Goal: Task Accomplishment & Management: Complete application form

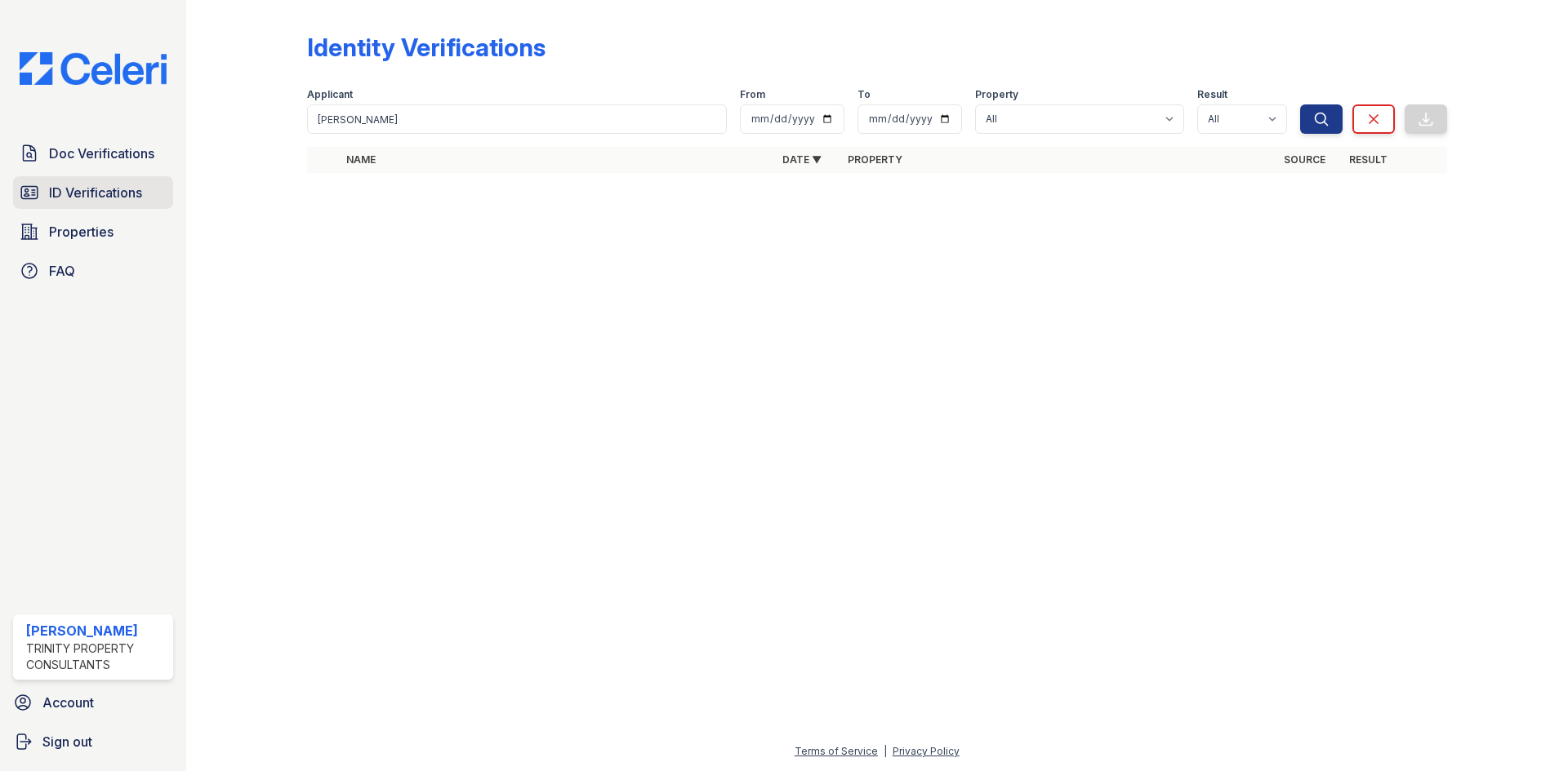
drag, startPoint x: 0, startPoint y: 0, endPoint x: 116, endPoint y: 205, distance: 235.5
click at [116, 205] on link "ID Verifications" at bounding box center [93, 193] width 160 height 33
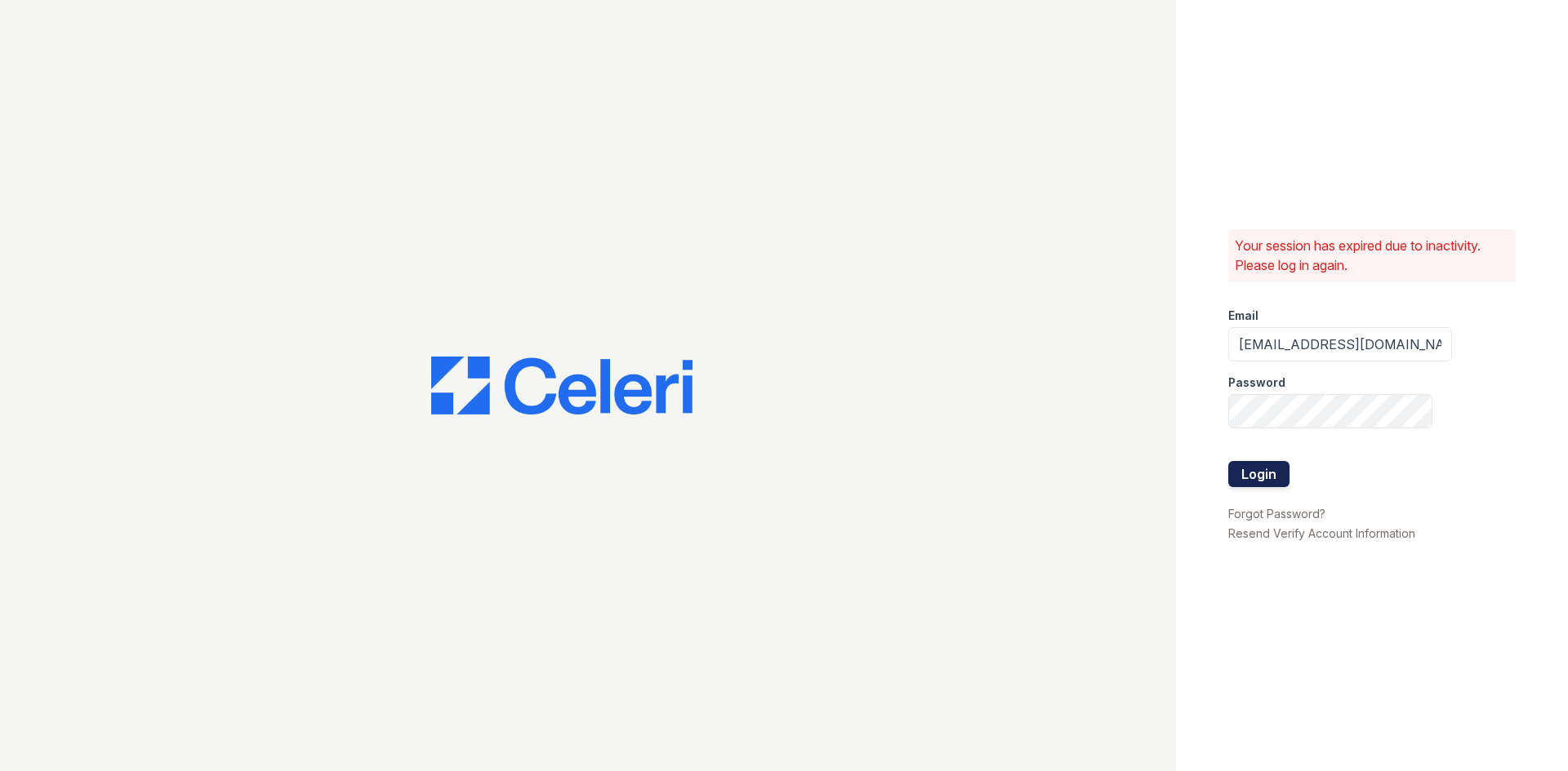
click at [1241, 476] on button "Login" at bounding box center [1258, 474] width 62 height 26
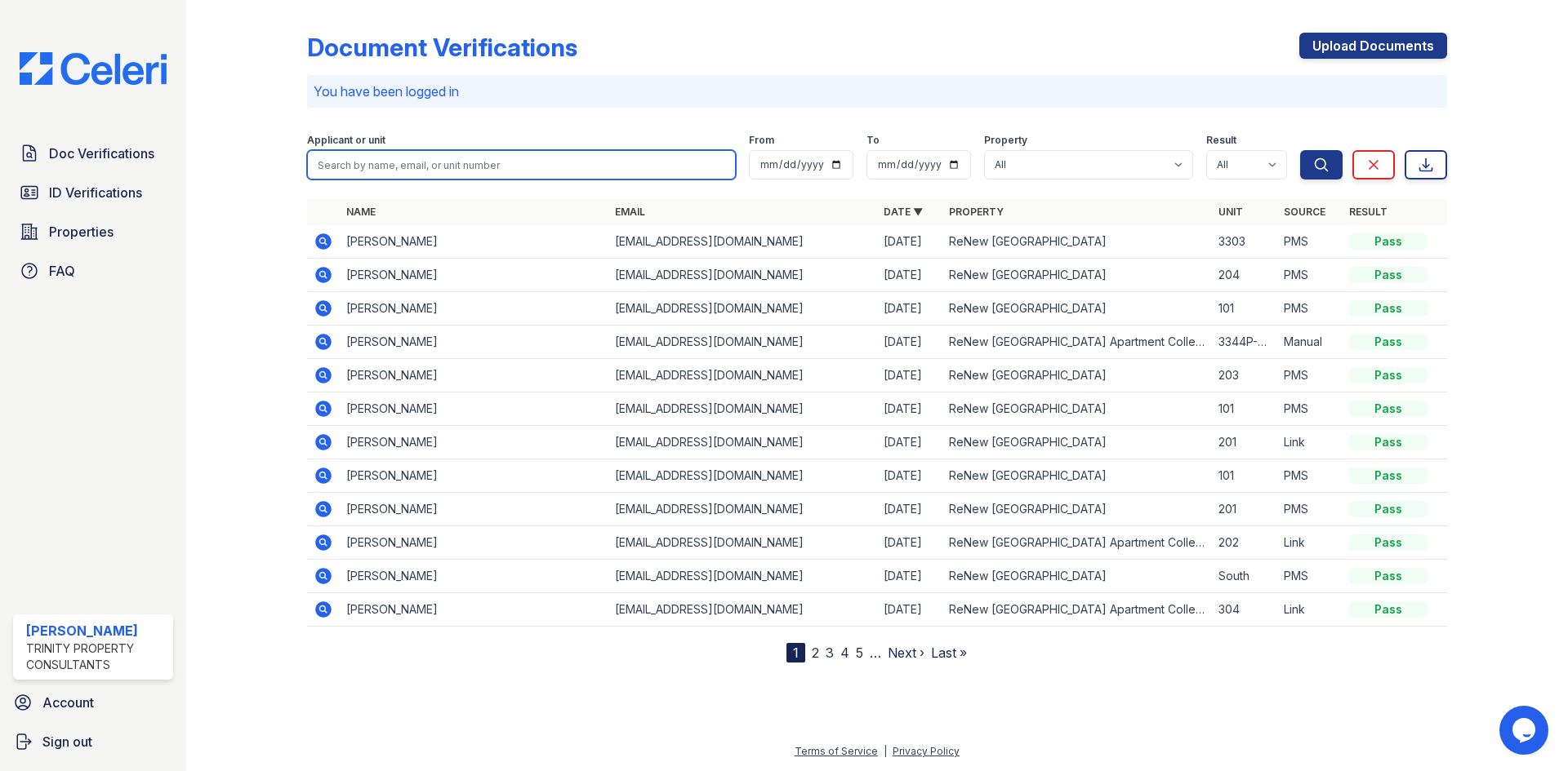
click at [337, 162] on input "search" at bounding box center [521, 164] width 429 height 29
type input "mike"
click at [1300, 150] on button "Search" at bounding box center [1322, 164] width 43 height 29
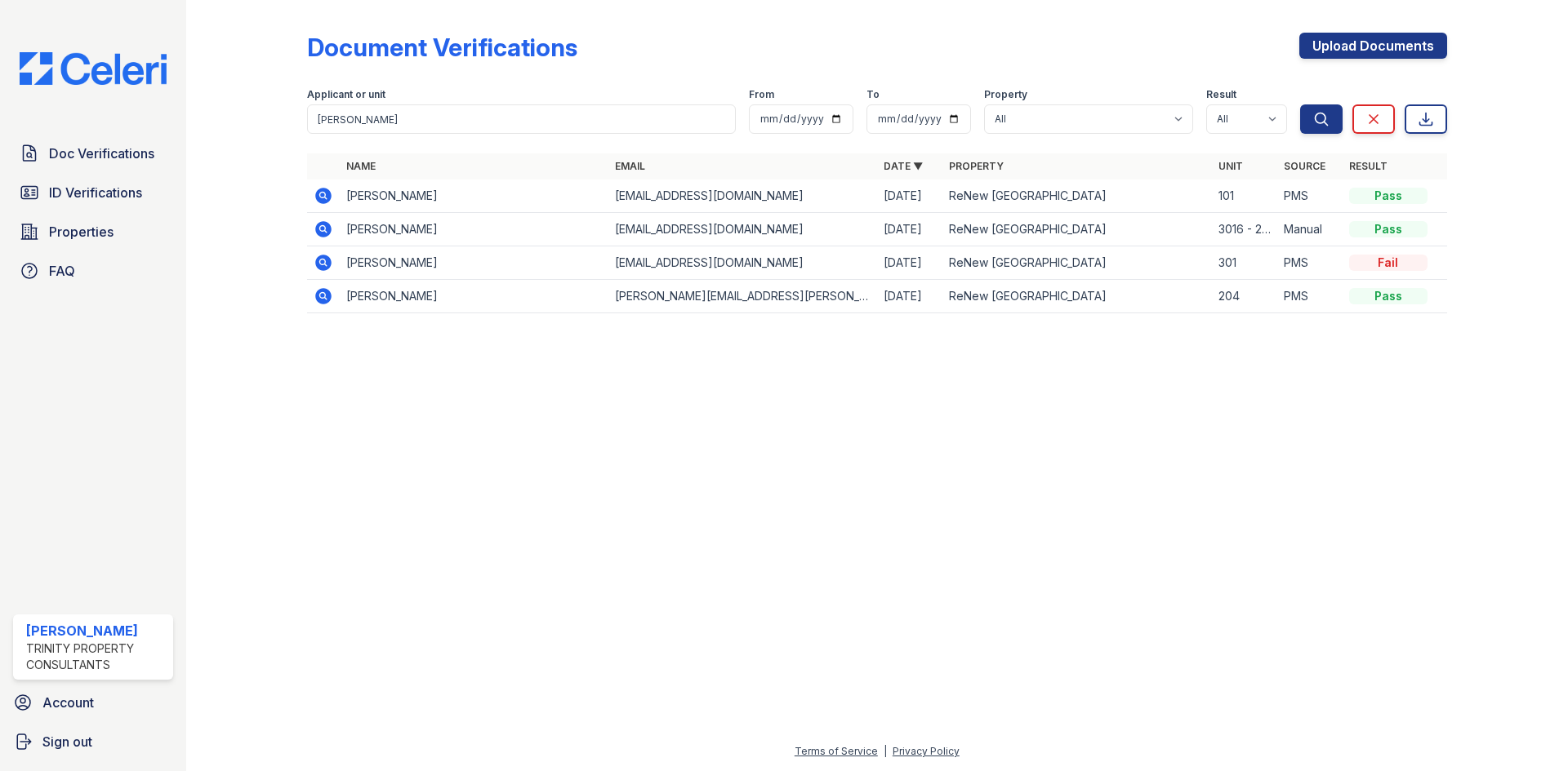
click at [314, 195] on icon at bounding box center [323, 196] width 20 height 20
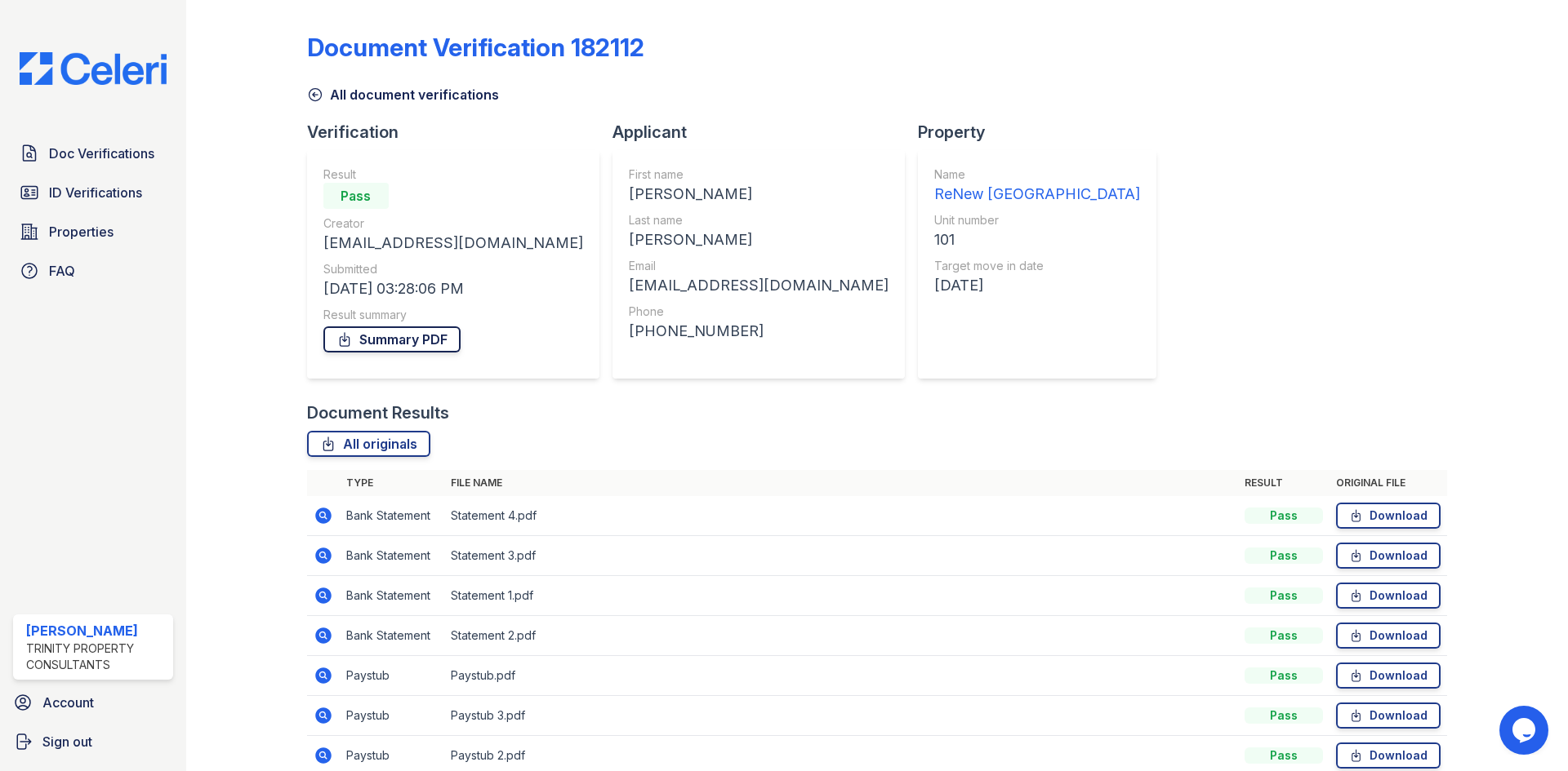
click at [396, 342] on link "Summary PDF" at bounding box center [392, 339] width 138 height 26
click at [105, 152] on span "Doc Verifications" at bounding box center [102, 153] width 105 height 20
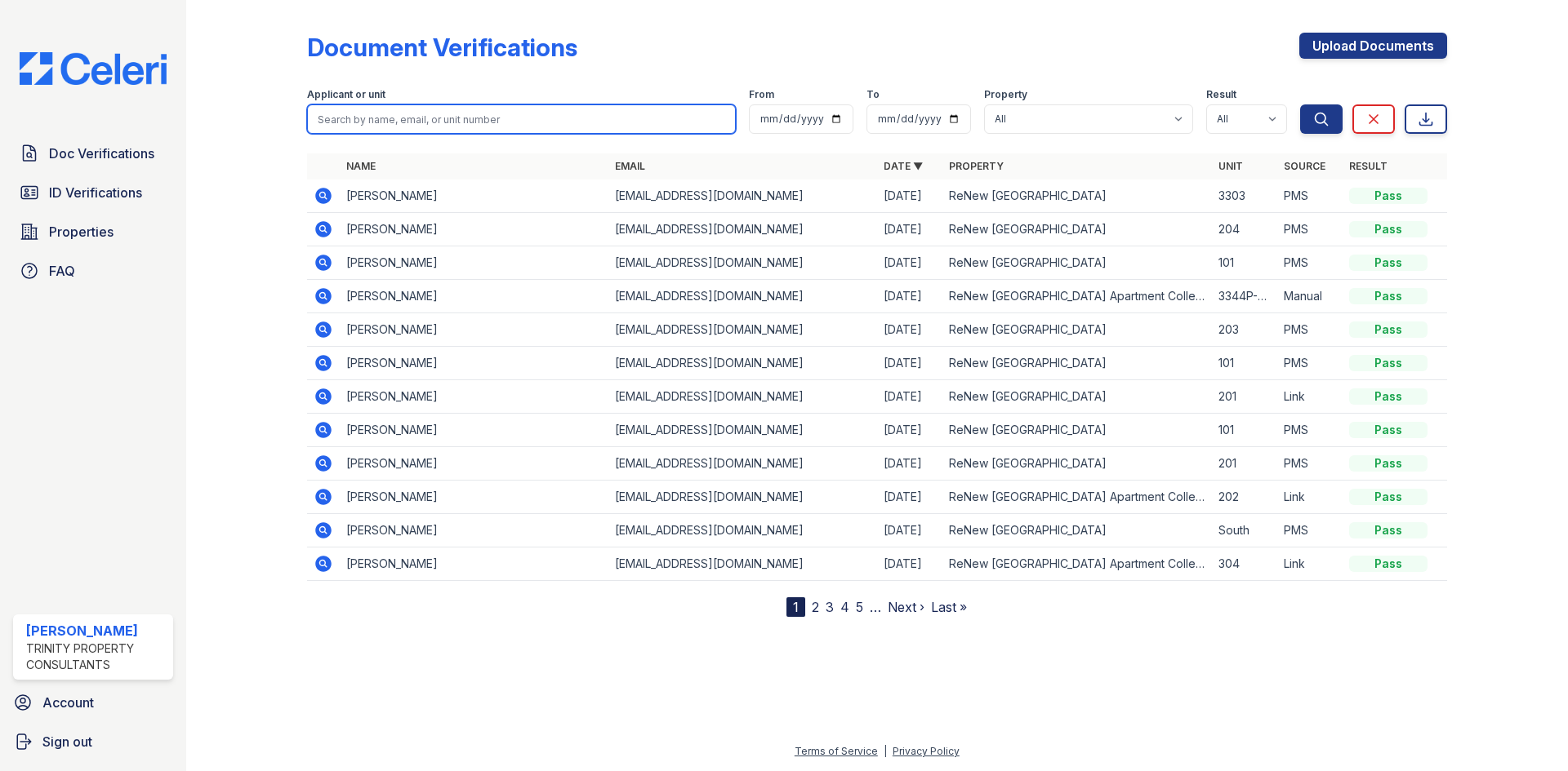
click at [366, 112] on input "search" at bounding box center [521, 119] width 429 height 29
type input "liana"
click at [1300, 104] on button "Search" at bounding box center [1322, 119] width 43 height 29
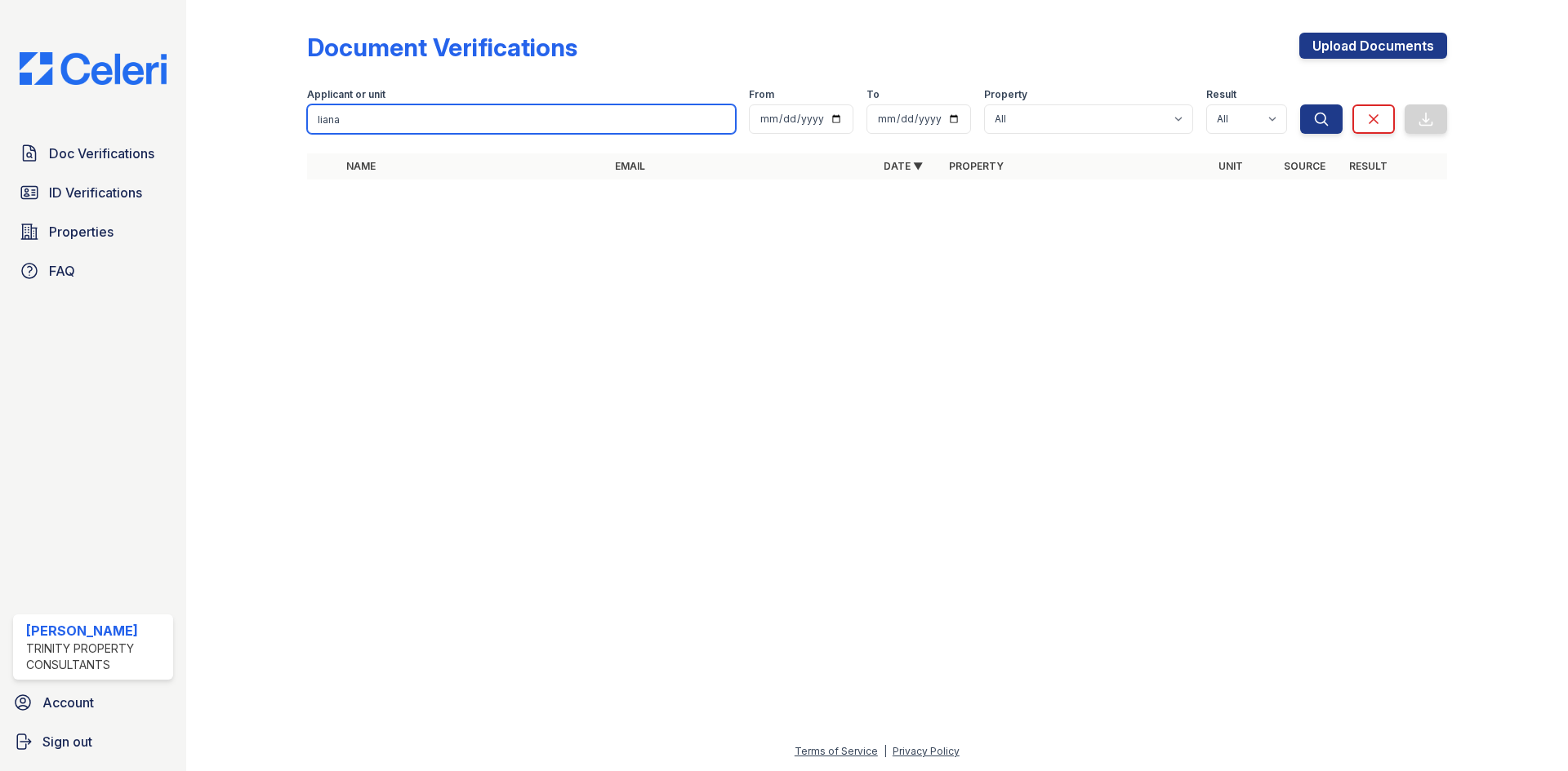
click at [366, 112] on input "liana" at bounding box center [521, 119] width 429 height 29
type input "liana"
click at [1300, 104] on button "Search" at bounding box center [1322, 119] width 43 height 29
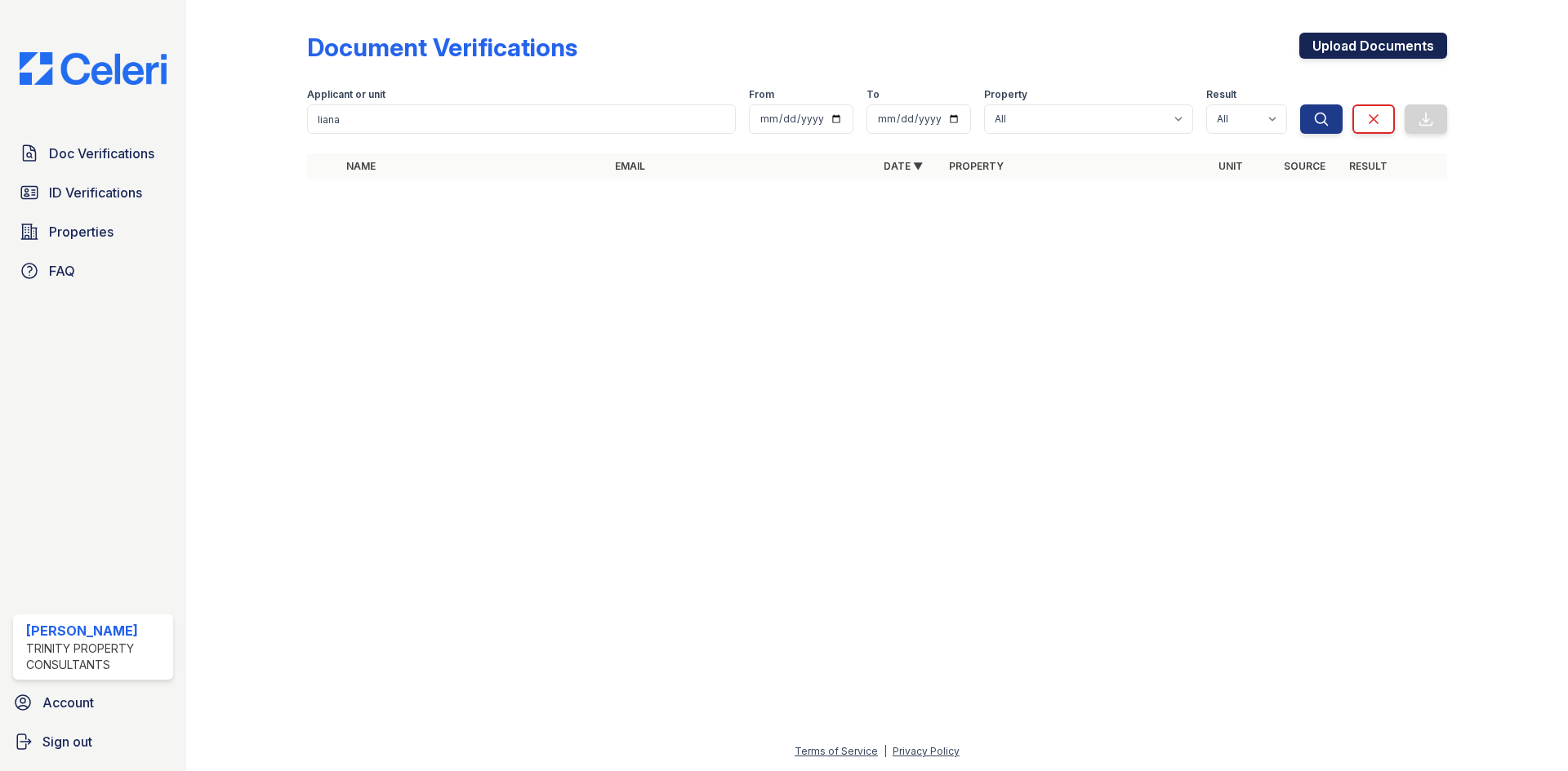
click at [1379, 33] on link "Upload Documents" at bounding box center [1373, 46] width 148 height 26
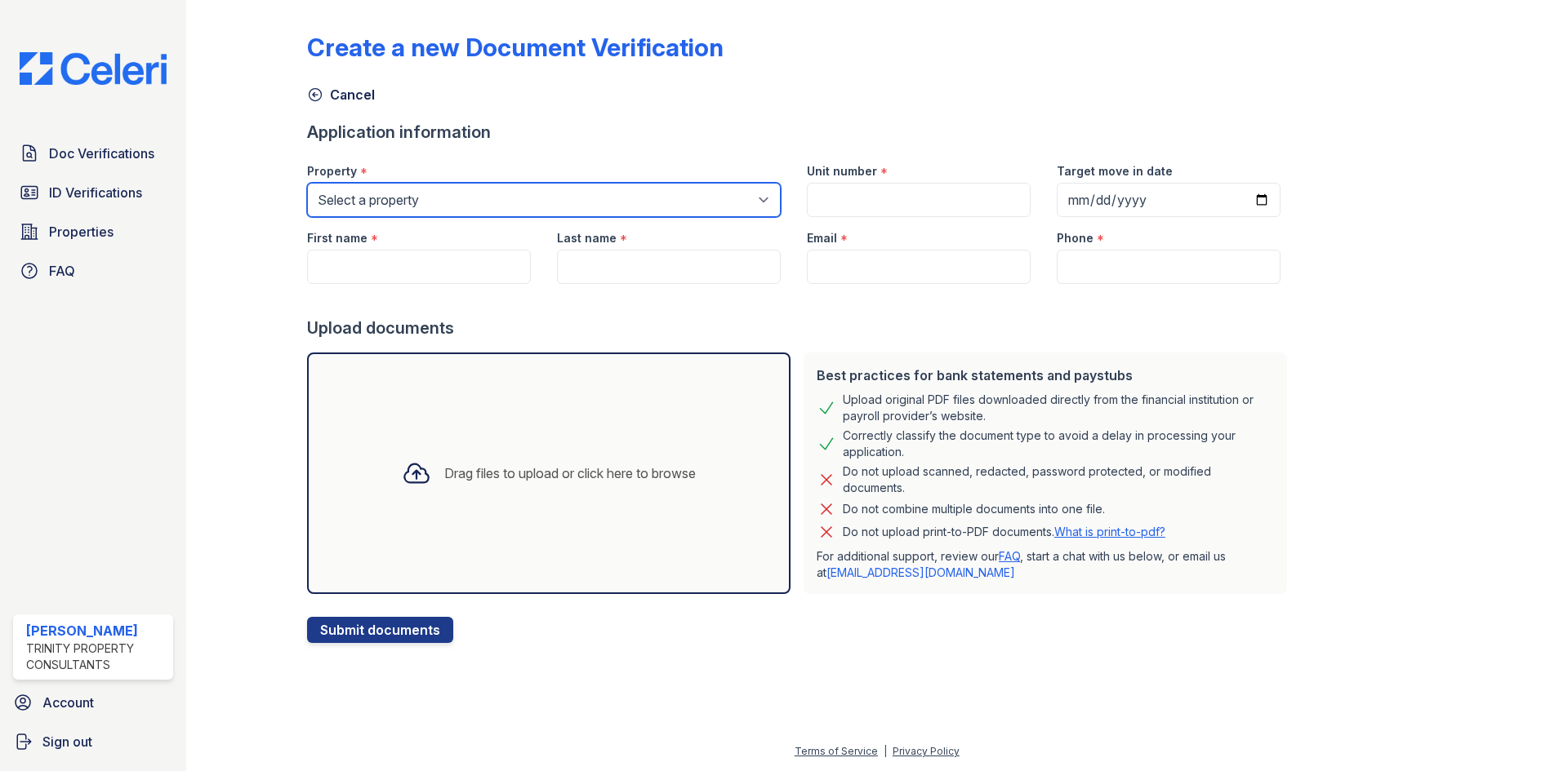
click at [454, 195] on select "Select a property ReNew Woodland Ranch Apartment Collection ReNew Woodland Ranc…" at bounding box center [544, 200] width 473 height 34
select select "141"
click at [307, 183] on select "Select a property ReNew Woodland Ranch Apartment Collection ReNew Woodland Ranc…" at bounding box center [544, 200] width 473 height 34
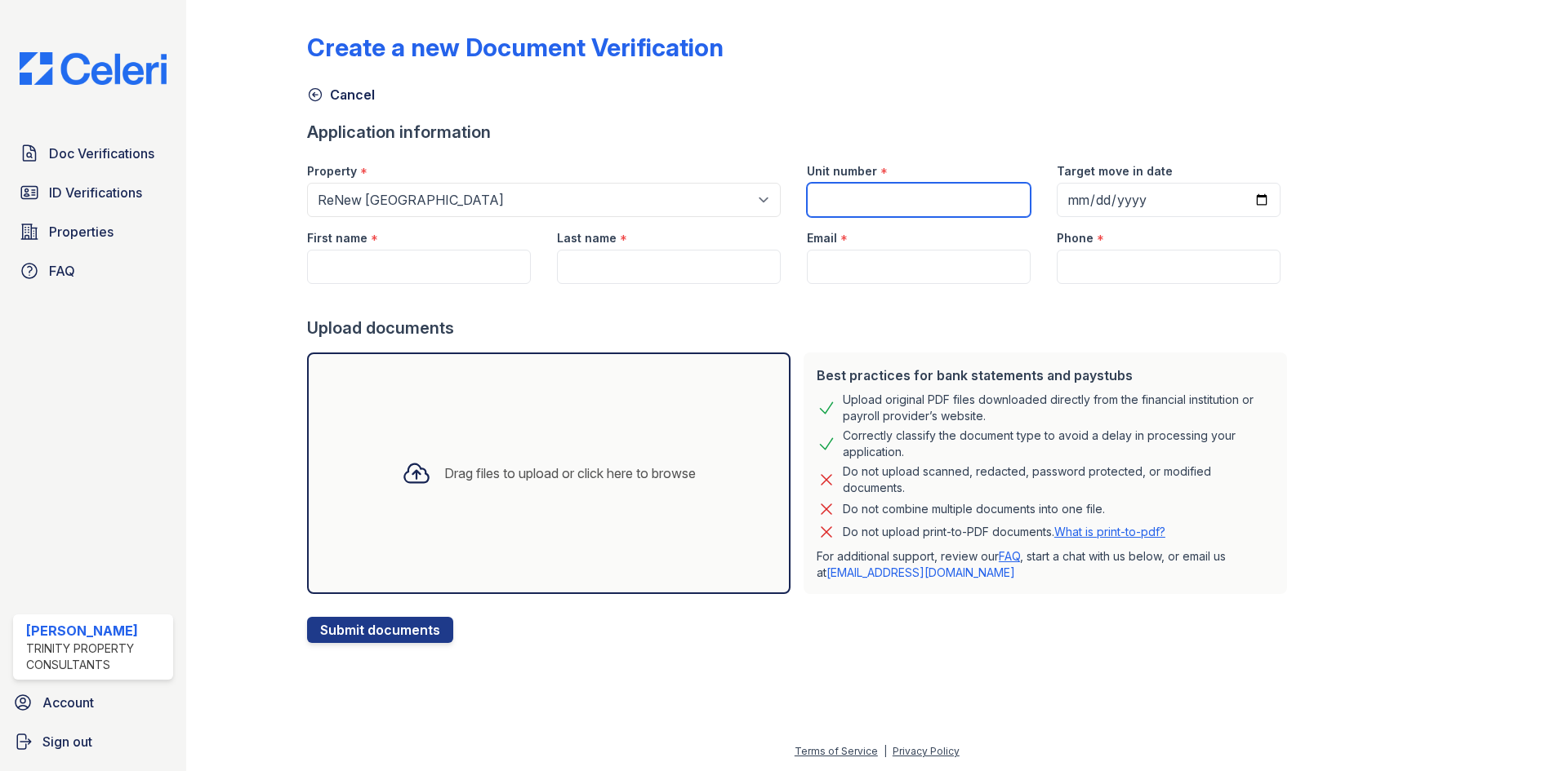
click at [902, 192] on input "Unit number" at bounding box center [919, 200] width 224 height 34
paste input "4049W - 101"
type input "4049W - 101"
click at [471, 280] on input "First name" at bounding box center [419, 267] width 224 height 34
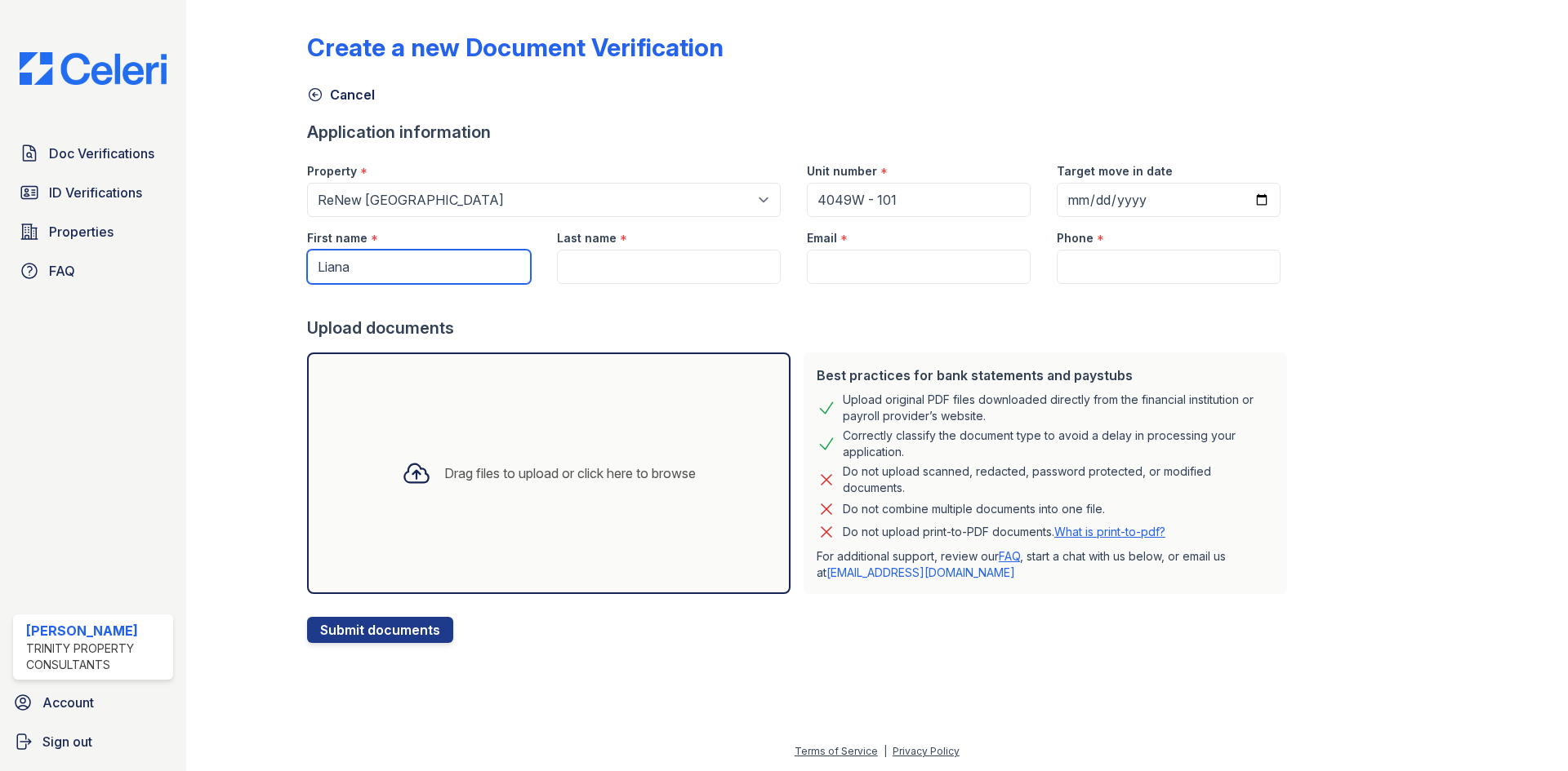
type input "Liana"
click at [657, 268] on input "Last name" at bounding box center [669, 267] width 224 height 34
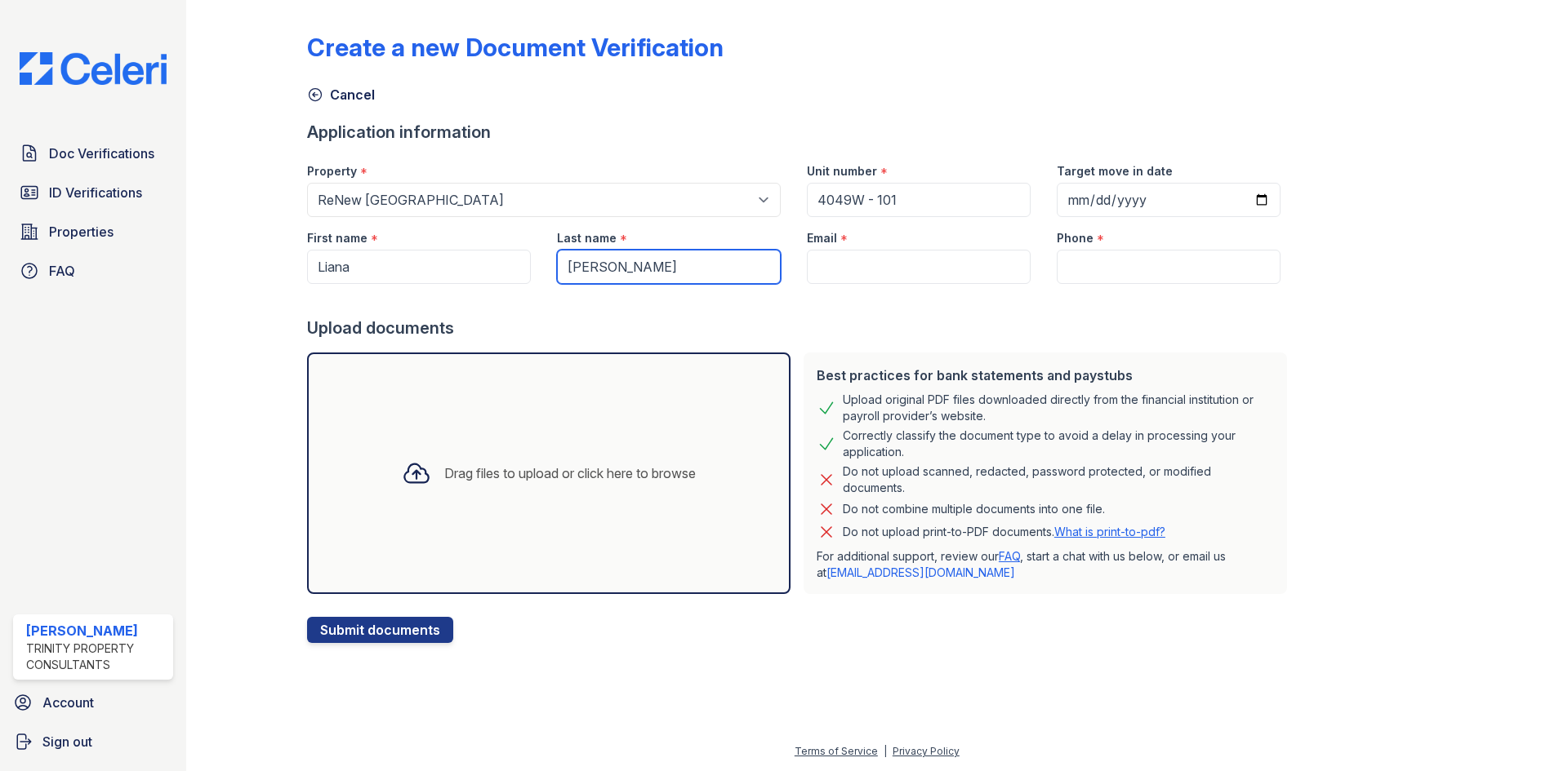
type input "[PERSON_NAME]"
click at [953, 268] on input "Email" at bounding box center [919, 267] width 224 height 34
paste input "[PERSON_NAME][EMAIL_ADDRESS][DOMAIN_NAME]"
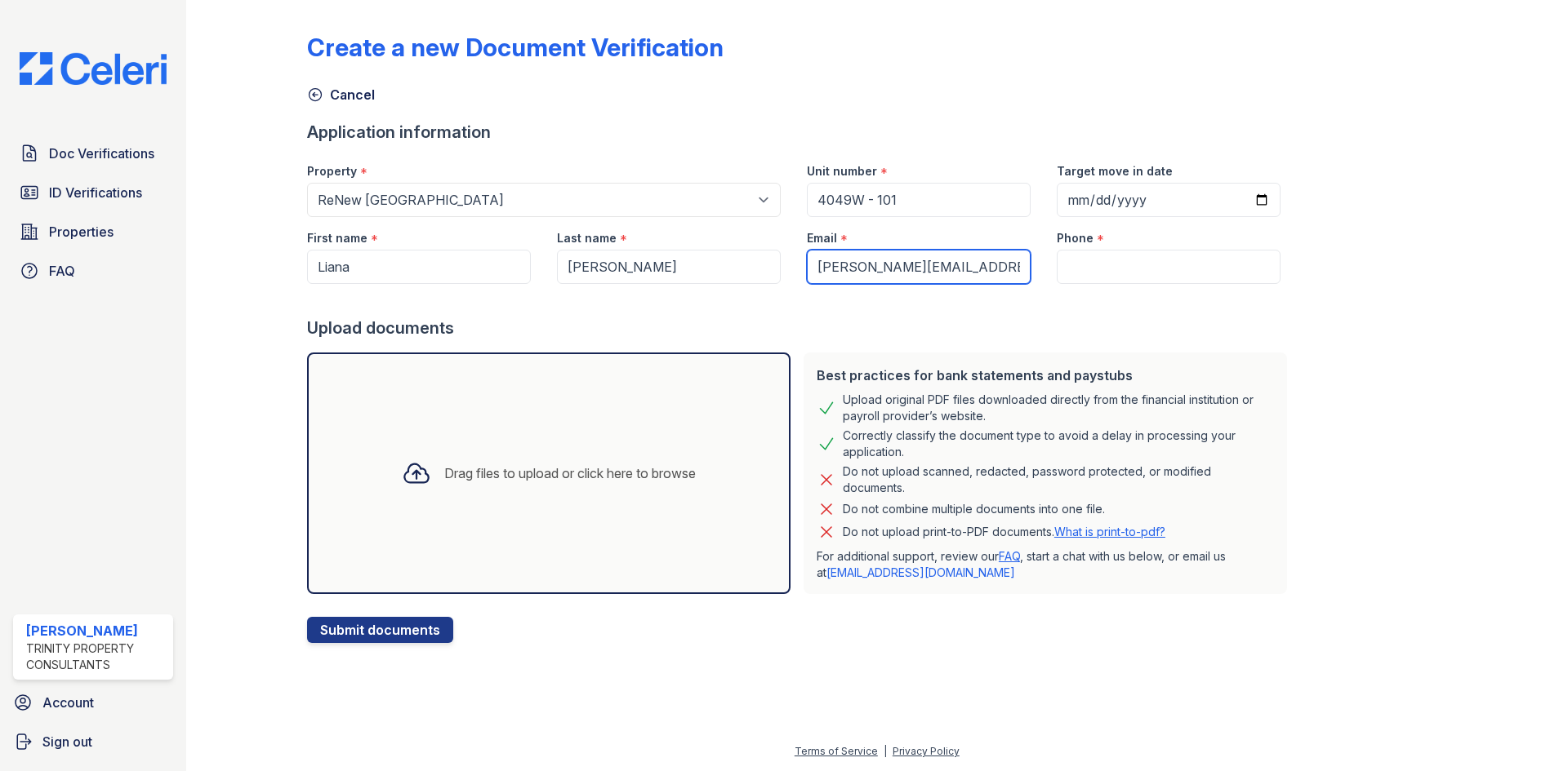
type input "[PERSON_NAME][EMAIL_ADDRESS][DOMAIN_NAME]"
drag, startPoint x: 1142, startPoint y: 265, endPoint x: 1147, endPoint y: 282, distance: 17.7
click at [1141, 266] on input "Phone" at bounding box center [1168, 267] width 224 height 34
paste input "(616) 315-8394"
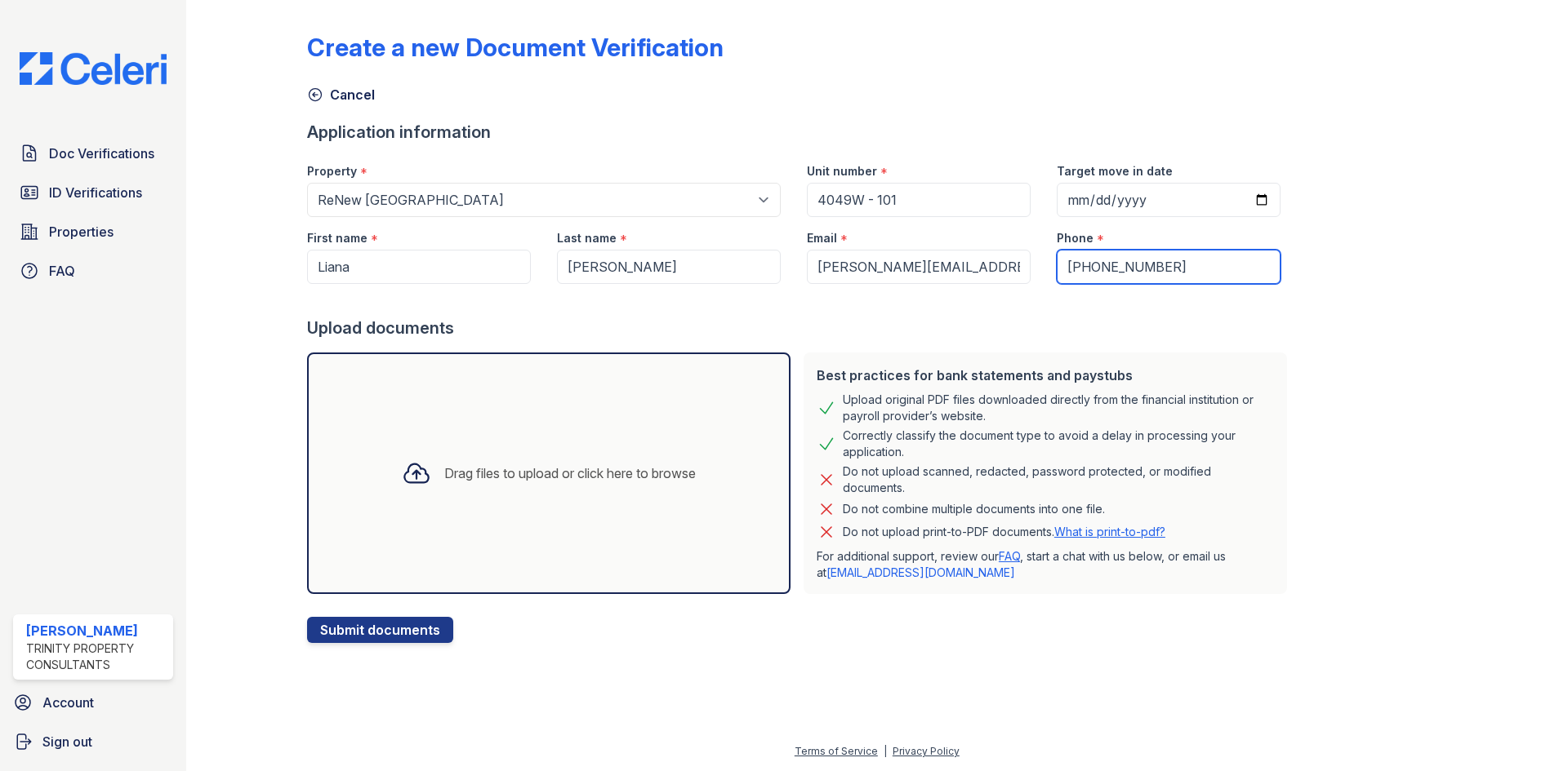
type input "(616) 315-8394"
click at [428, 460] on div "Drag files to upload or click here to browse" at bounding box center [548, 473] width 320 height 55
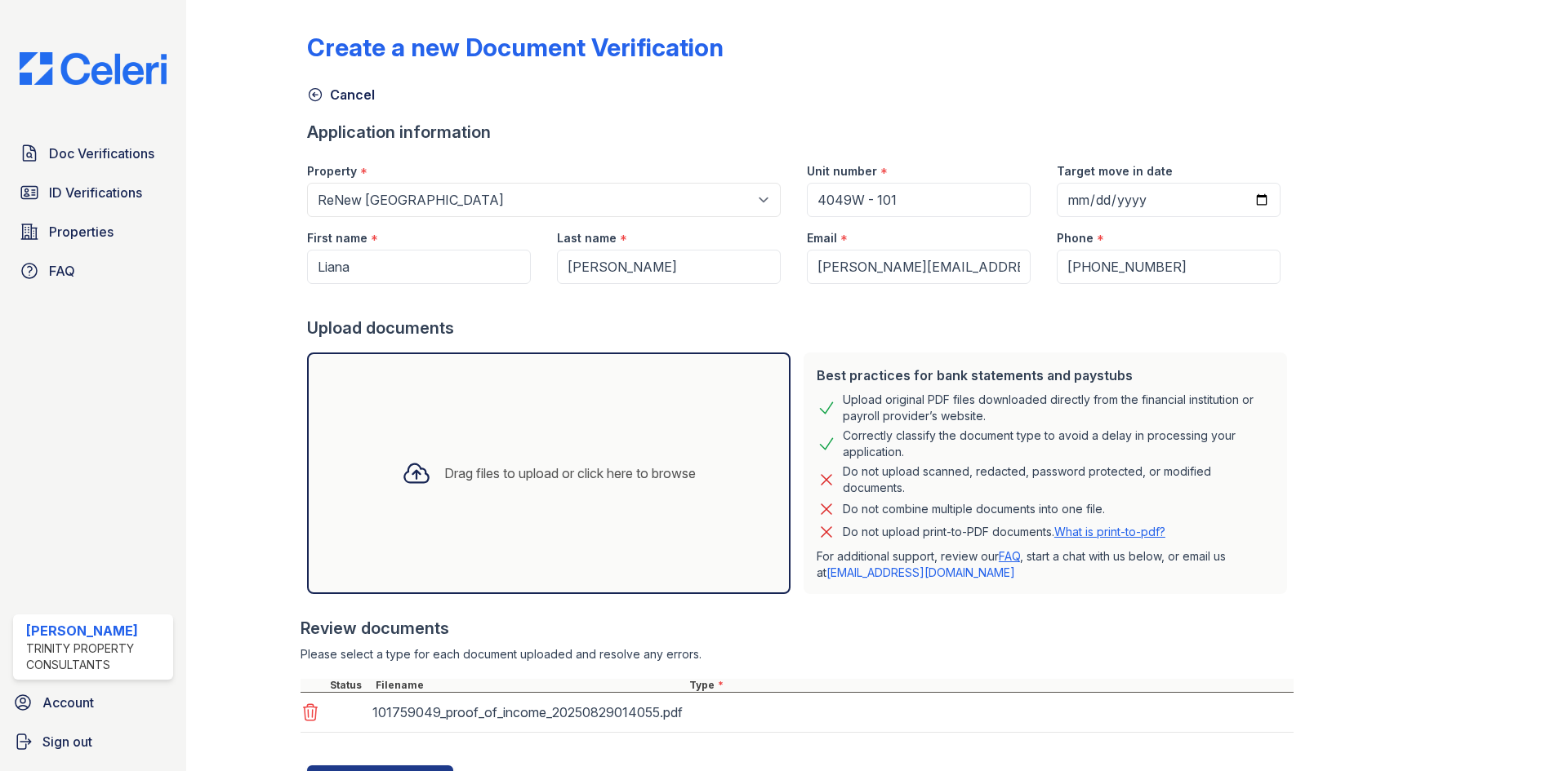
click at [611, 525] on div "Drag files to upload or click here to browse" at bounding box center [548, 473] width 483 height 242
click at [396, 400] on div "Drag files to upload or click here to browse" at bounding box center [548, 473] width 483 height 242
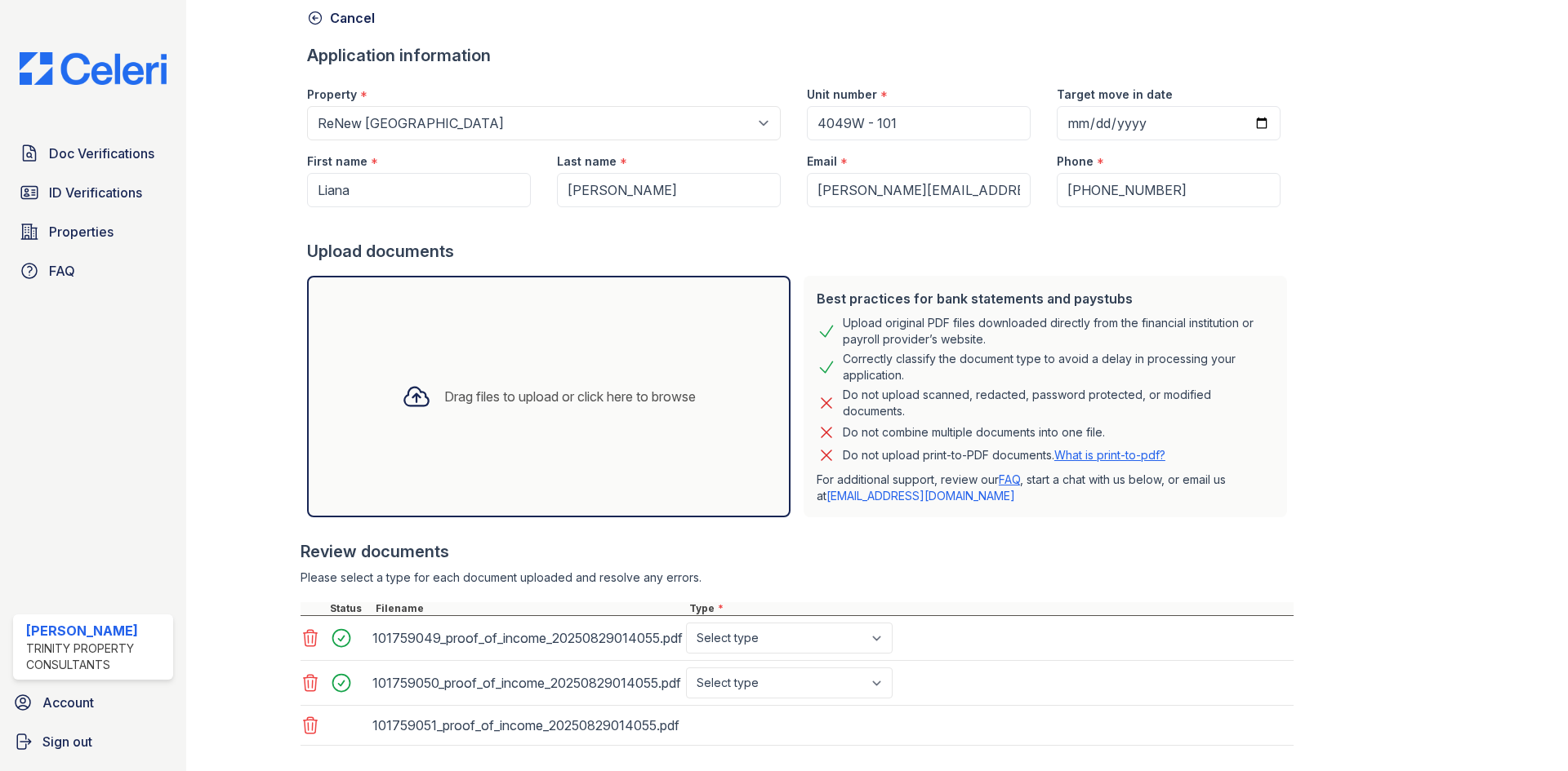
scroll to position [166, 0]
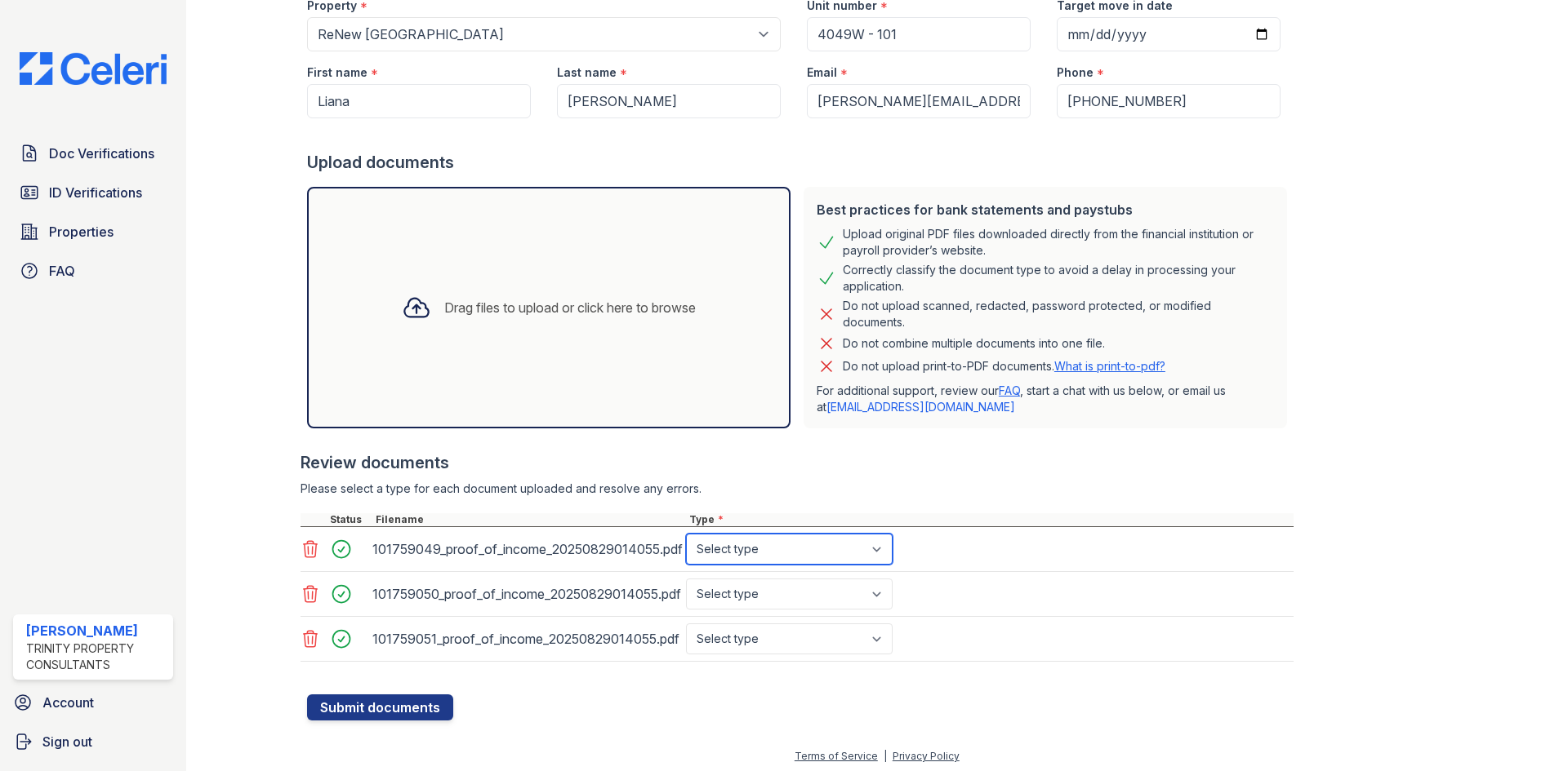
click at [854, 546] on select "Select type Paystub Bank Statement Offer Letter Tax Documents Benefit Award Let…" at bounding box center [788, 549] width 206 height 31
select select "bank_statement"
click at [686, 534] on select "Select type Paystub Bank Statement Offer Letter Tax Documents Benefit Award Let…" at bounding box center [788, 549] width 206 height 31
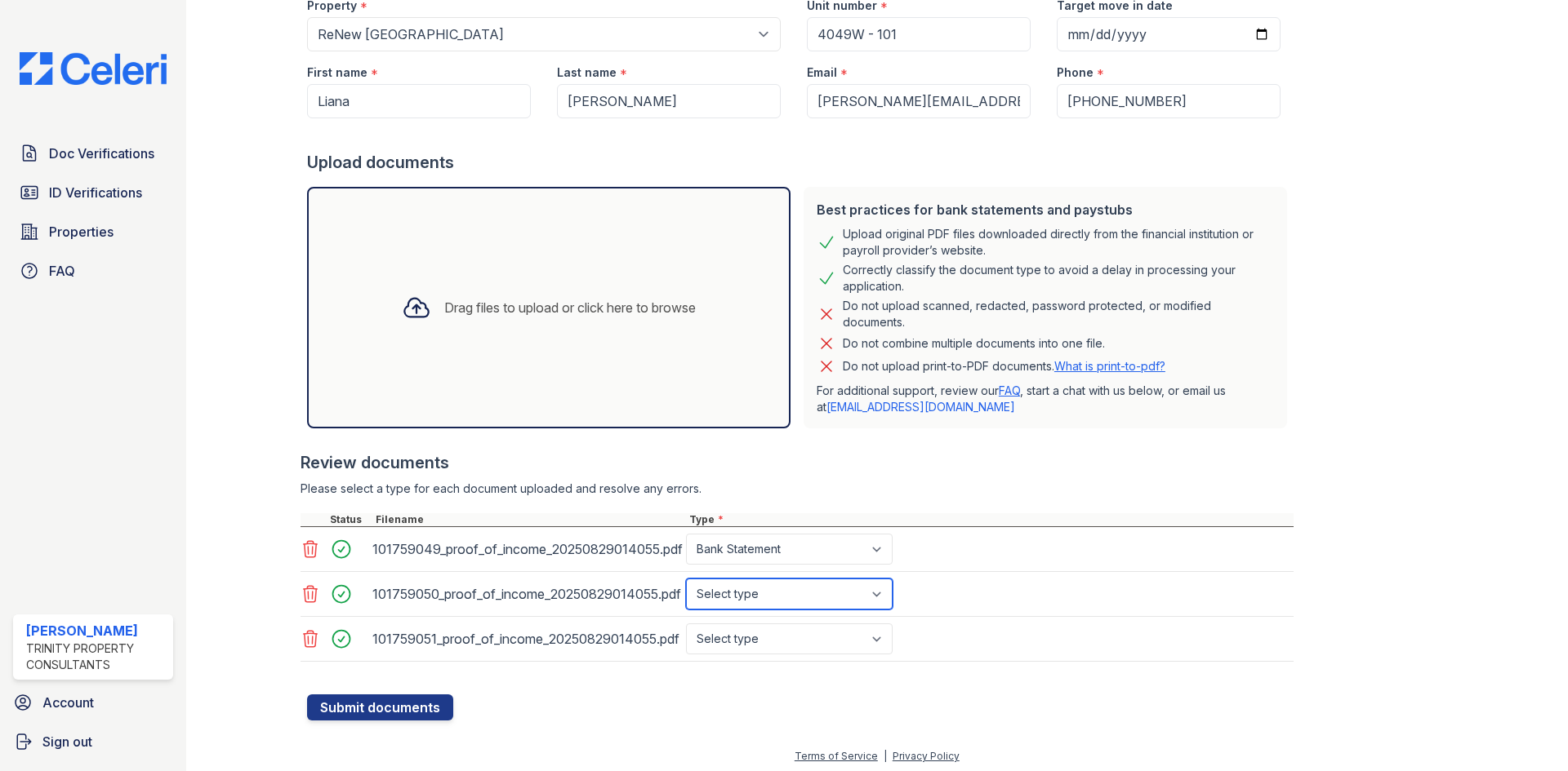
click at [813, 591] on select "Select type Paystub Bank Statement Offer Letter Tax Documents Benefit Award Let…" at bounding box center [788, 593] width 206 height 31
select select "bank_statement"
click at [686, 578] on select "Select type Paystub Bank Statement Offer Letter Tax Documents Benefit Award Let…" at bounding box center [788, 593] width 206 height 31
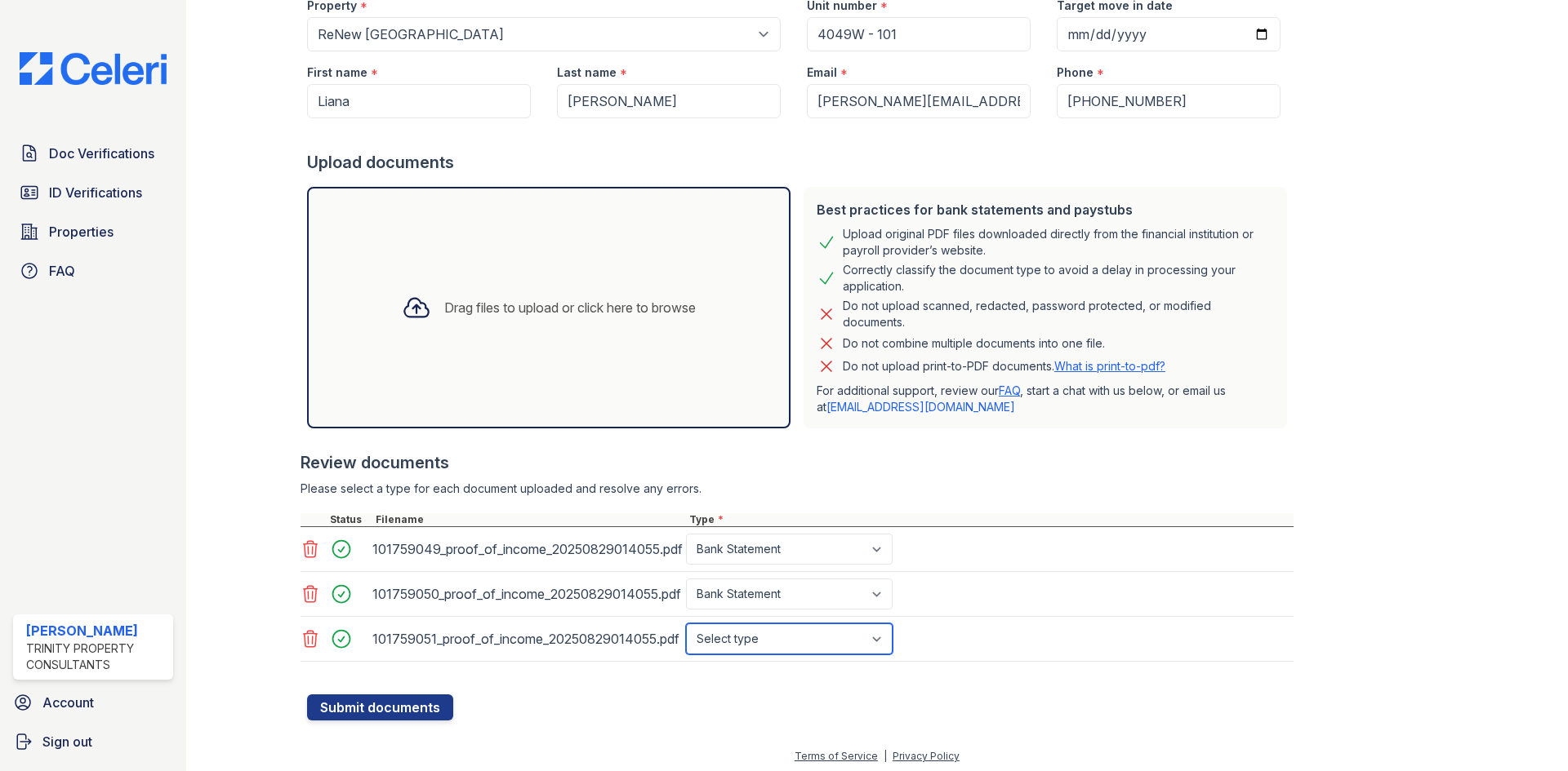
click at [796, 635] on select "Select type Paystub Bank Statement Offer Letter Tax Documents Benefit Award Let…" at bounding box center [788, 639] width 206 height 31
select select "bank_statement"
click at [686, 624] on select "Select type Paystub Bank Statement Offer Letter Tax Documents Benefit Award Let…" at bounding box center [788, 639] width 206 height 31
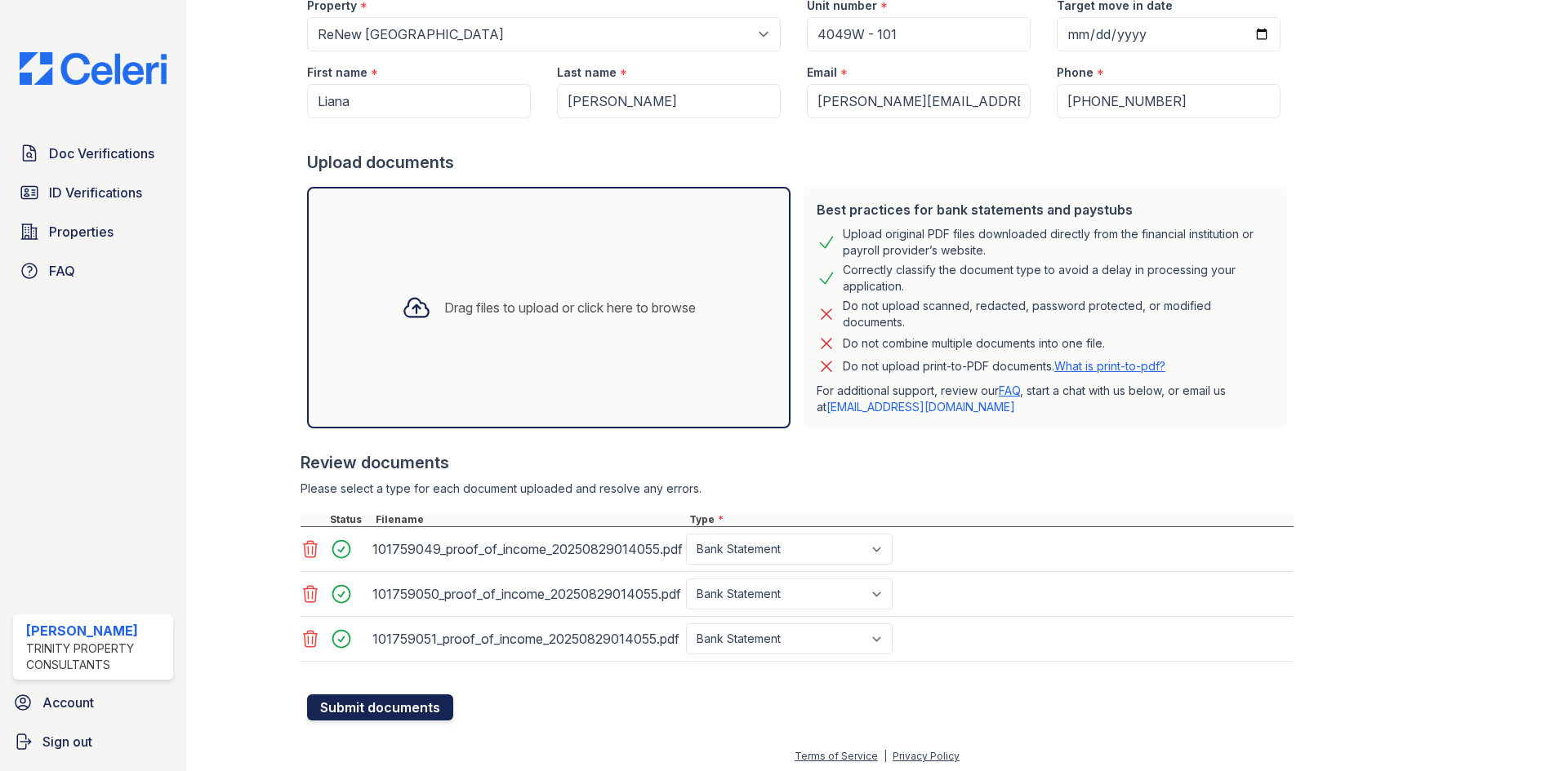
drag, startPoint x: 430, startPoint y: 703, endPoint x: 441, endPoint y: 702, distance: 11.0
click at [430, 702] on button "Submit documents" at bounding box center [380, 707] width 146 height 26
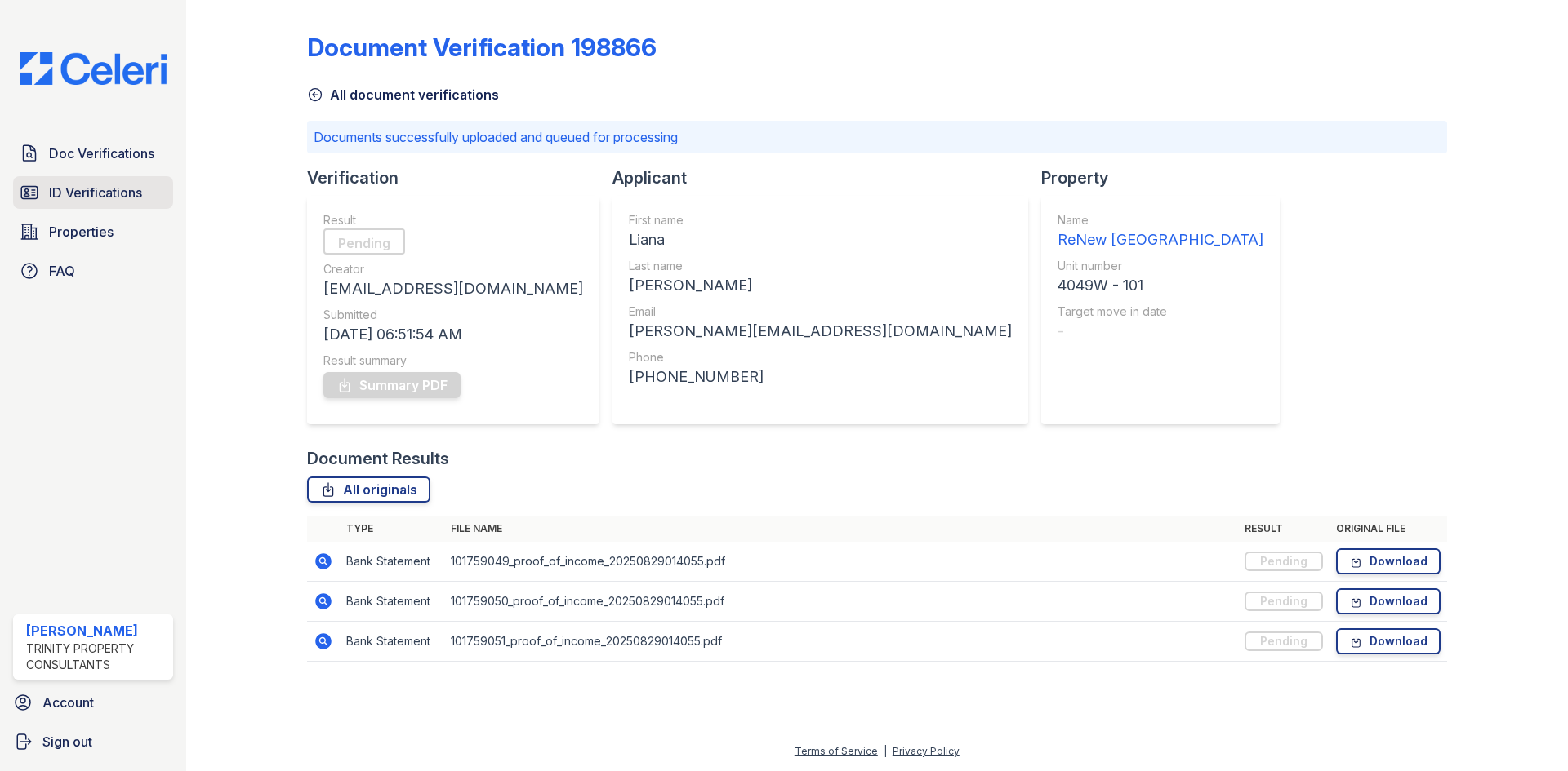
click at [101, 189] on span "ID Verifications" at bounding box center [96, 193] width 93 height 20
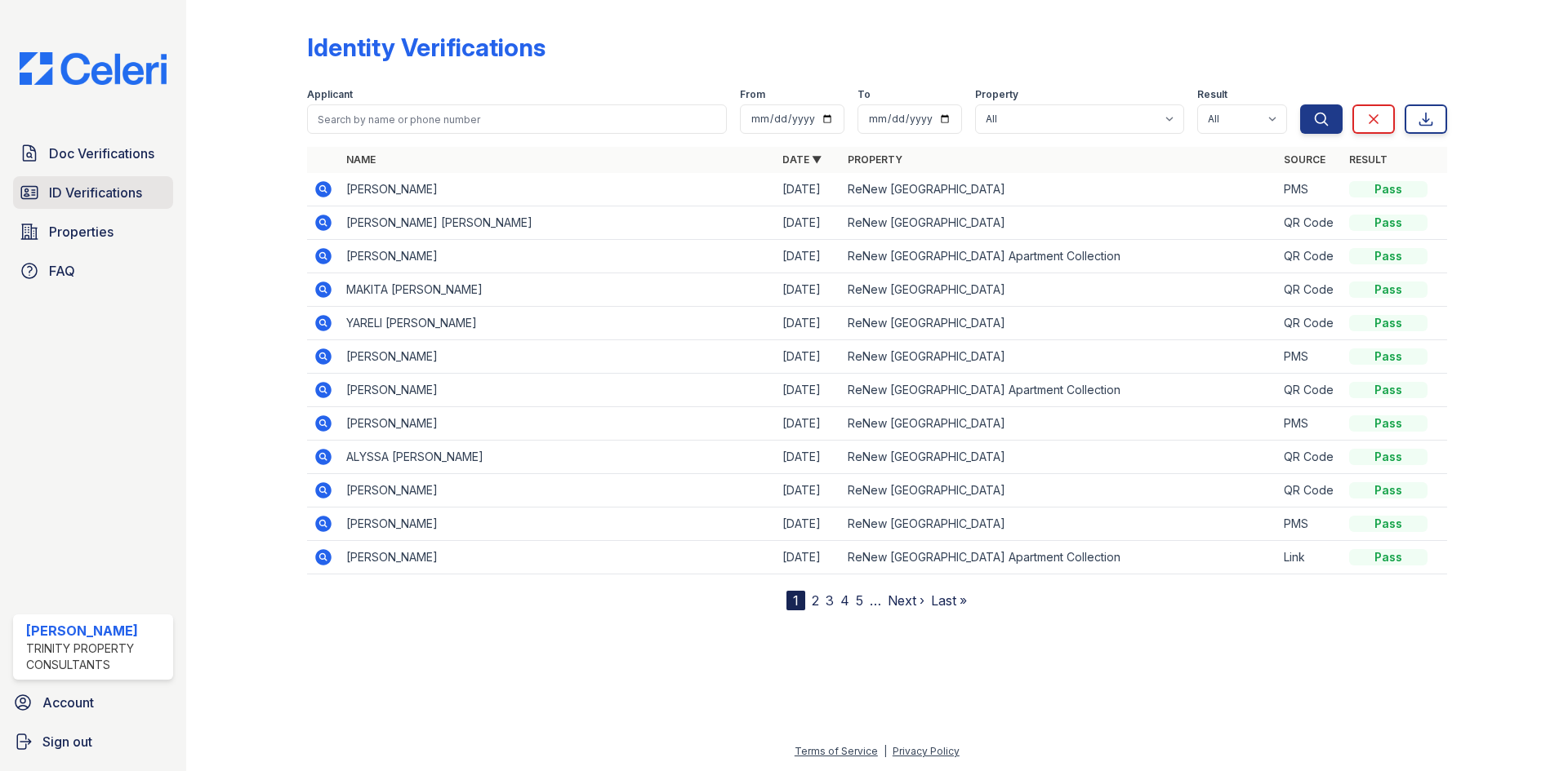
click at [110, 187] on span "ID Verifications" at bounding box center [96, 193] width 93 height 20
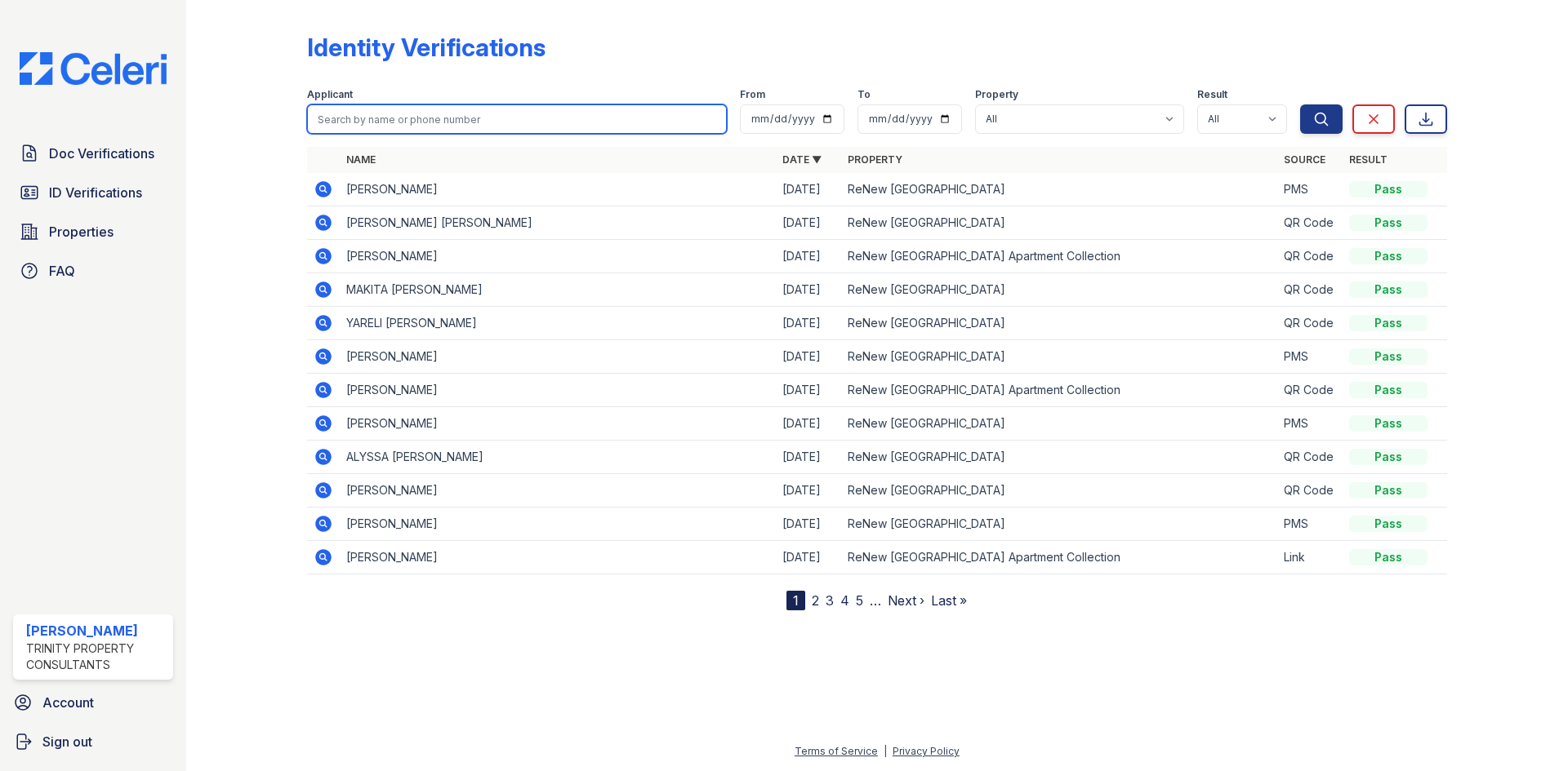
click at [394, 120] on input "search" at bounding box center [517, 119] width 420 height 29
type input "mike"
click at [1300, 104] on button "Search" at bounding box center [1322, 119] width 43 height 29
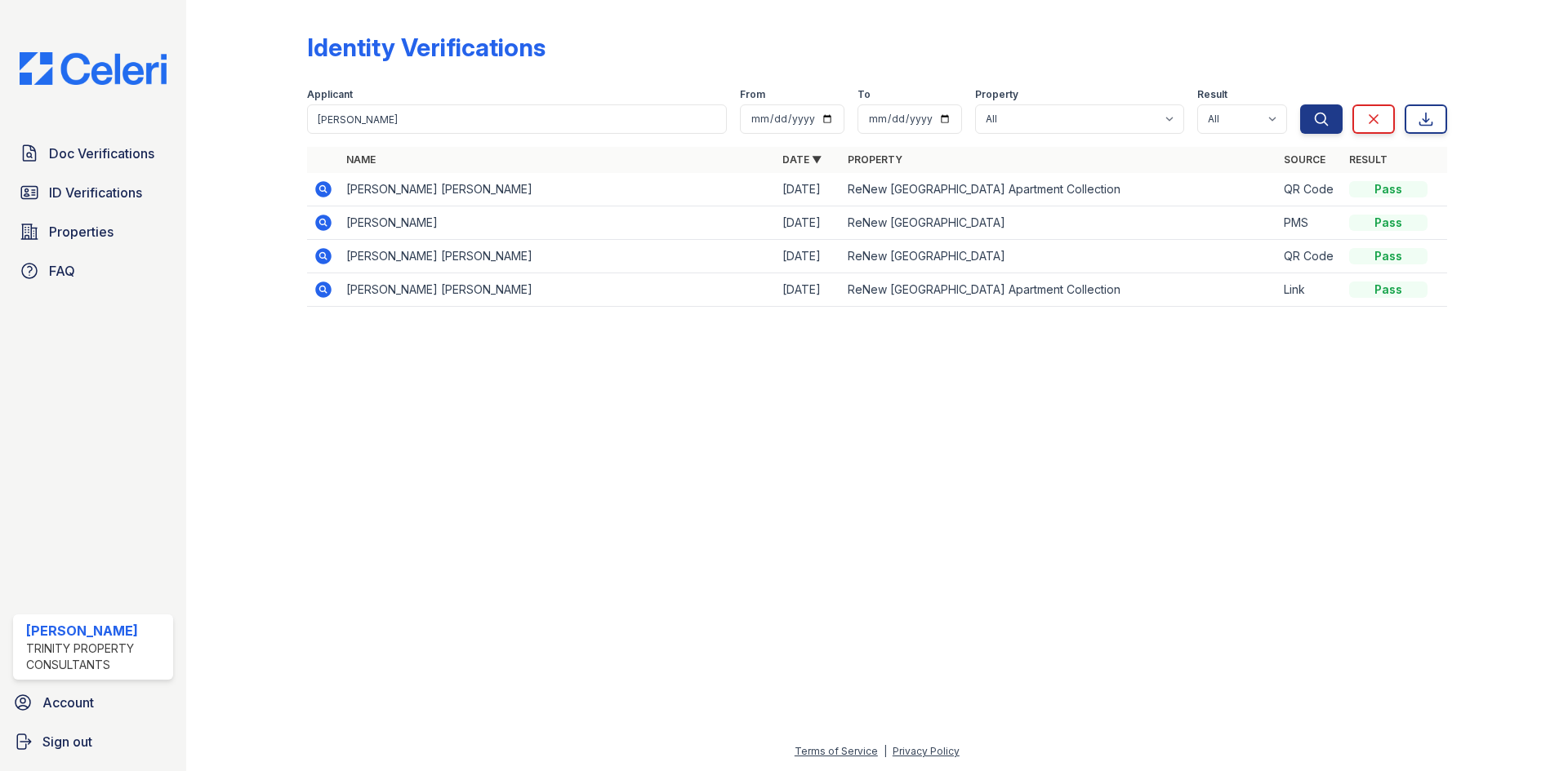
click at [324, 187] on icon at bounding box center [321, 188] width 4 height 4
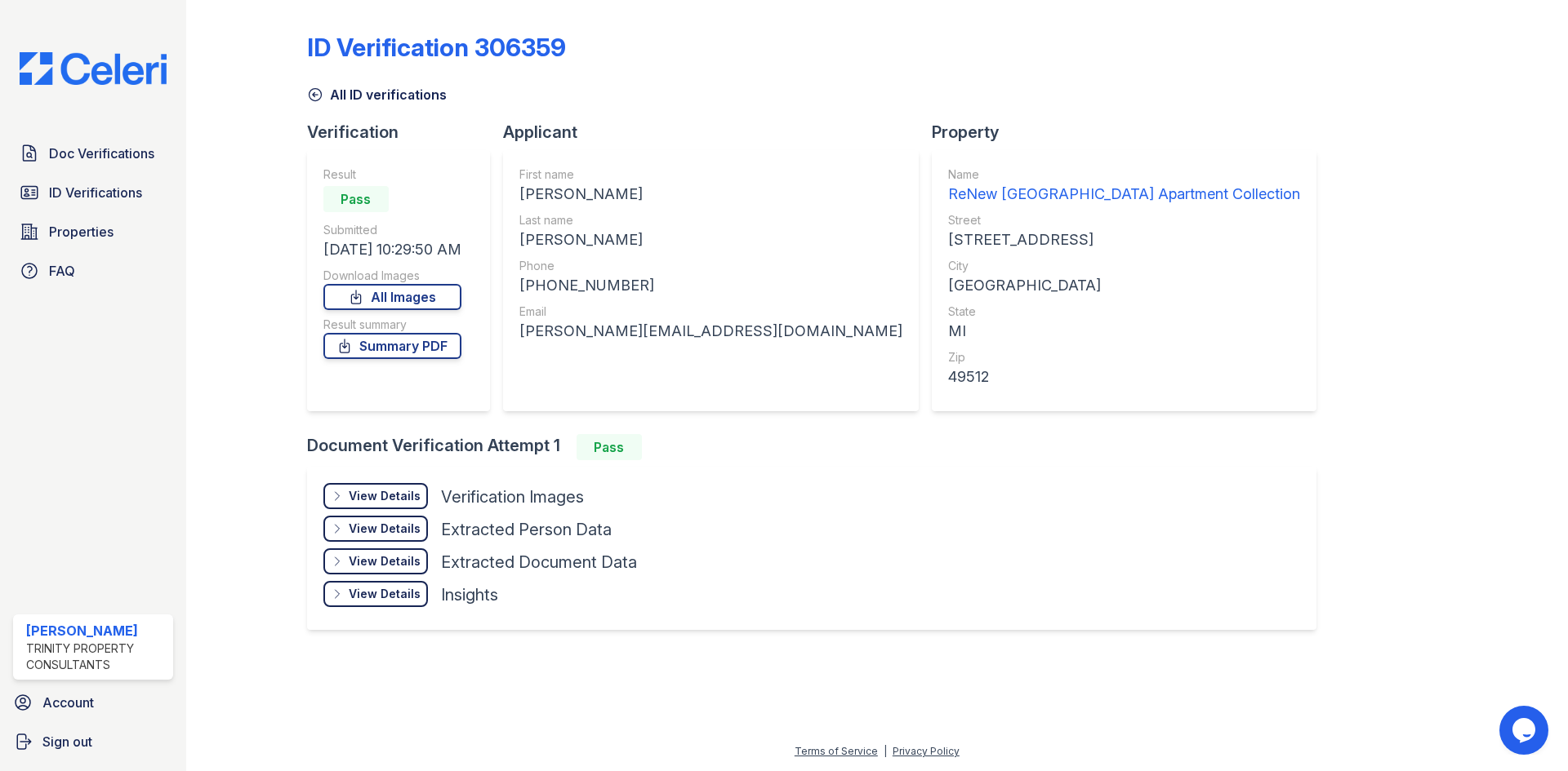
click at [403, 493] on div "View Details" at bounding box center [385, 496] width 71 height 16
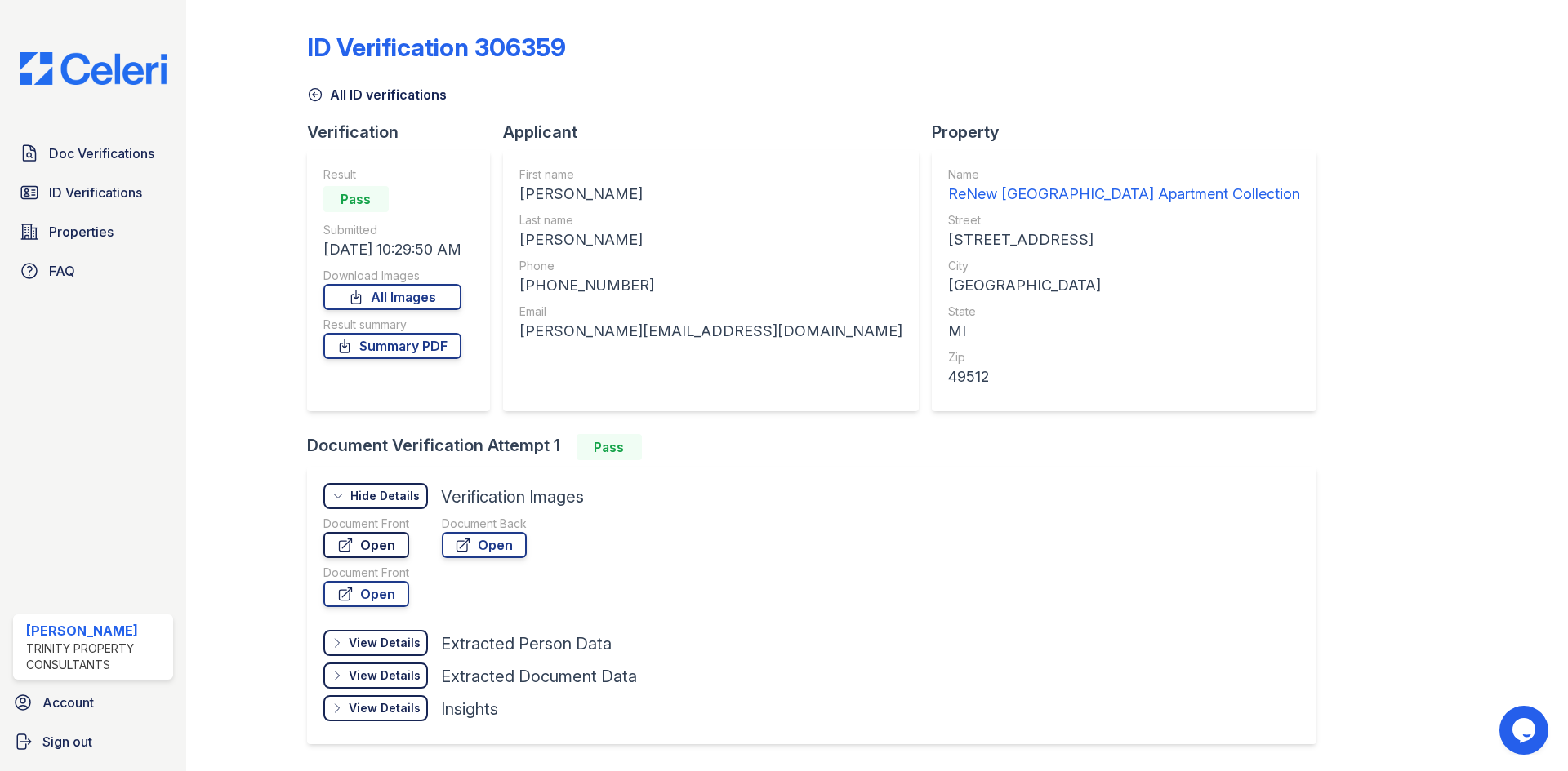
click at [377, 536] on link "Open" at bounding box center [366, 544] width 86 height 26
click at [496, 543] on link "Open" at bounding box center [484, 544] width 85 height 26
click at [417, 336] on link "Summary PDF" at bounding box center [392, 345] width 138 height 26
click at [321, 100] on icon at bounding box center [315, 95] width 16 height 16
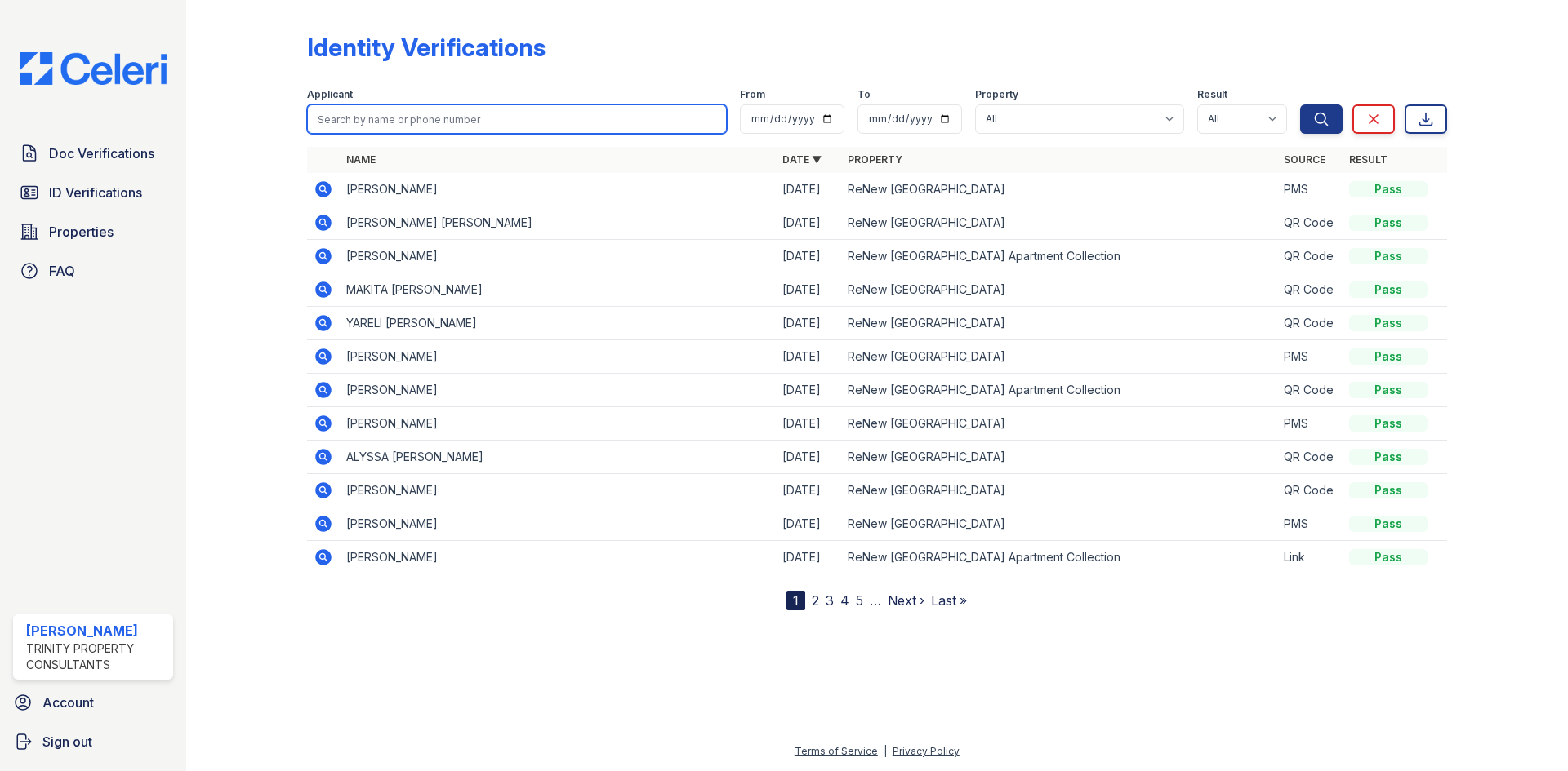
click at [415, 121] on input "search" at bounding box center [517, 119] width 420 height 29
type input "."
type input "liana"
click at [1300, 104] on button "Search" at bounding box center [1322, 119] width 43 height 29
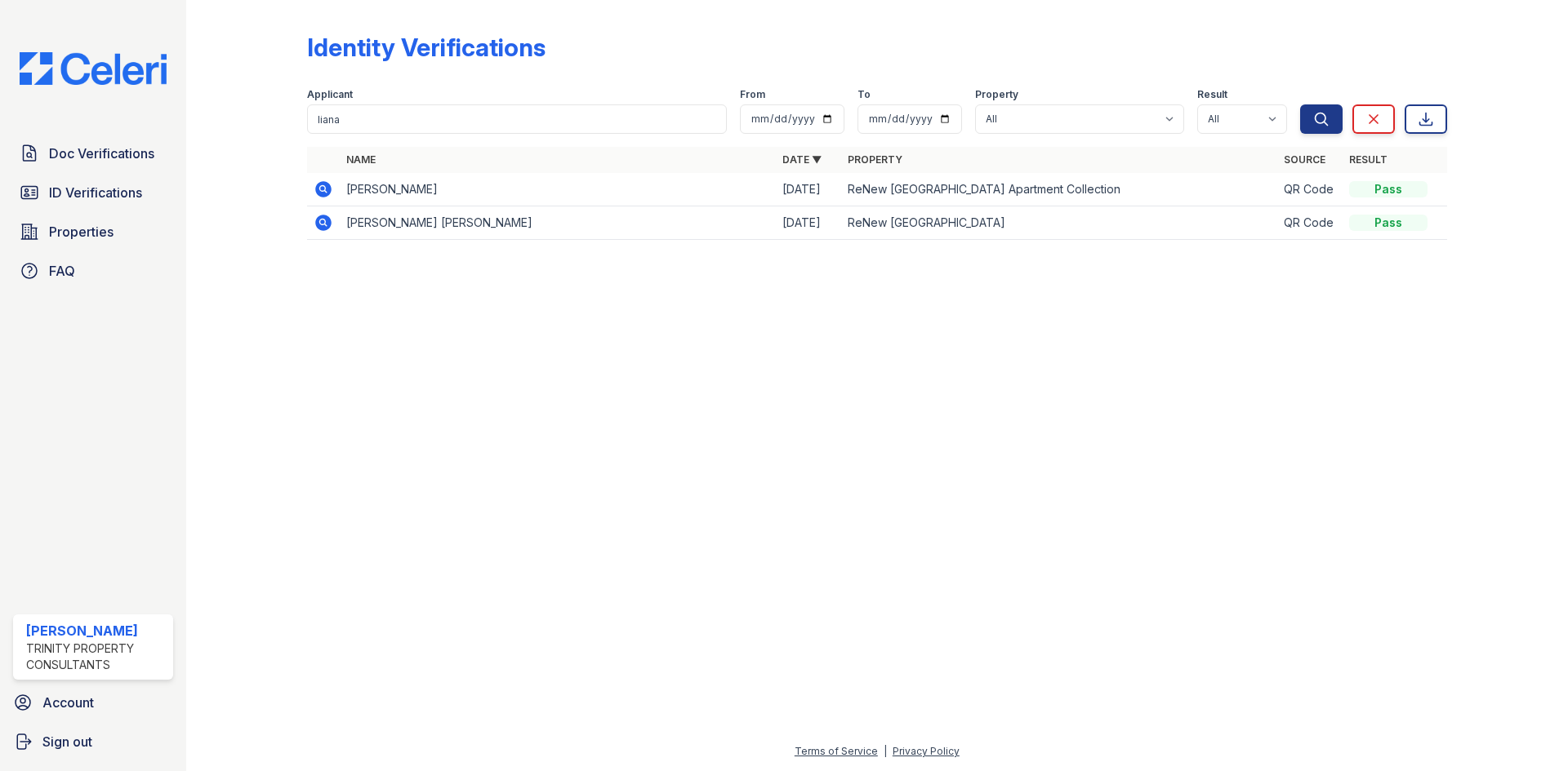
click at [316, 189] on icon at bounding box center [323, 189] width 16 height 16
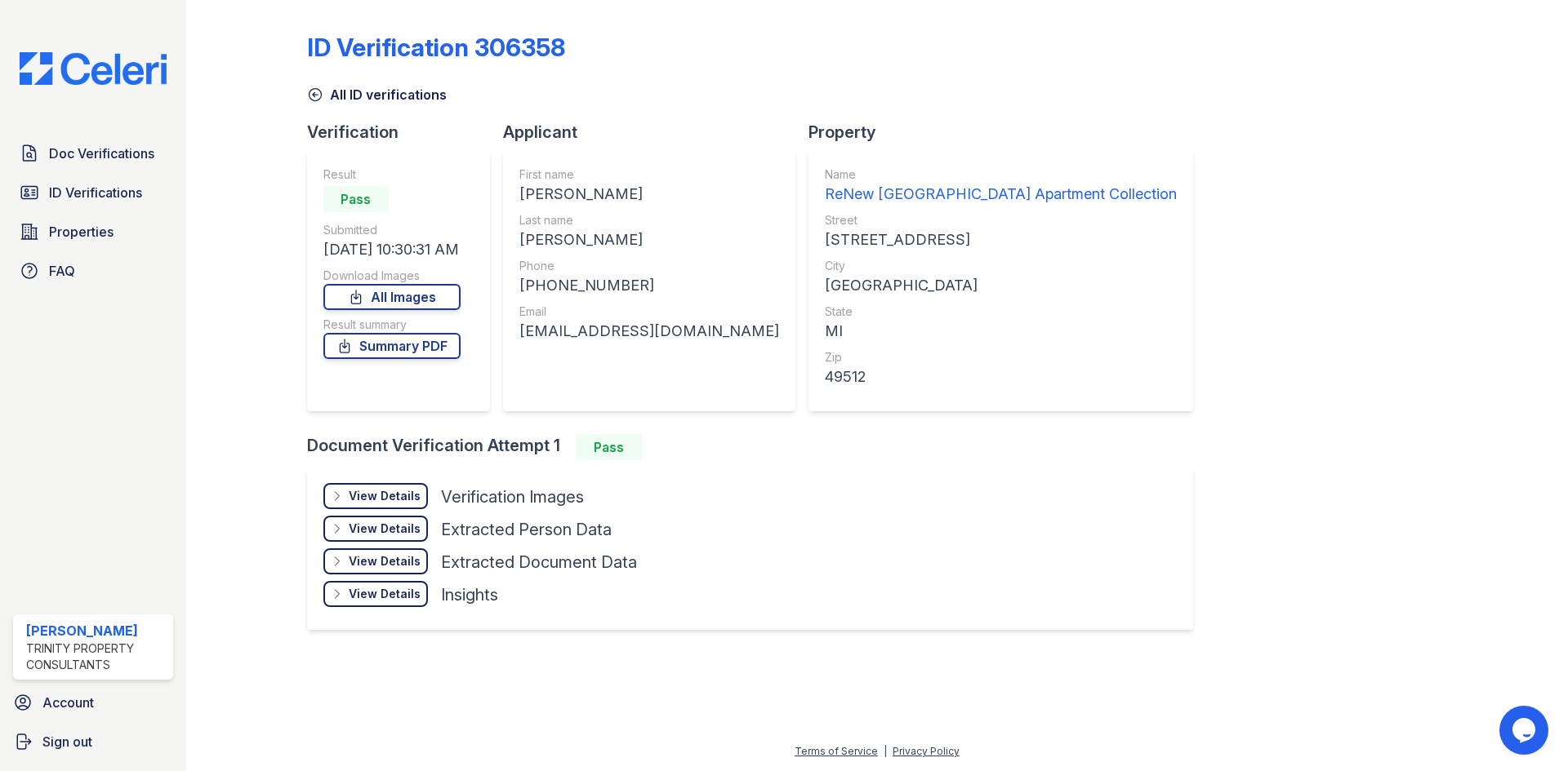
drag, startPoint x: 379, startPoint y: 492, endPoint x: 415, endPoint y: 527, distance: 50.2
click at [379, 492] on div "View Details" at bounding box center [385, 496] width 71 height 16
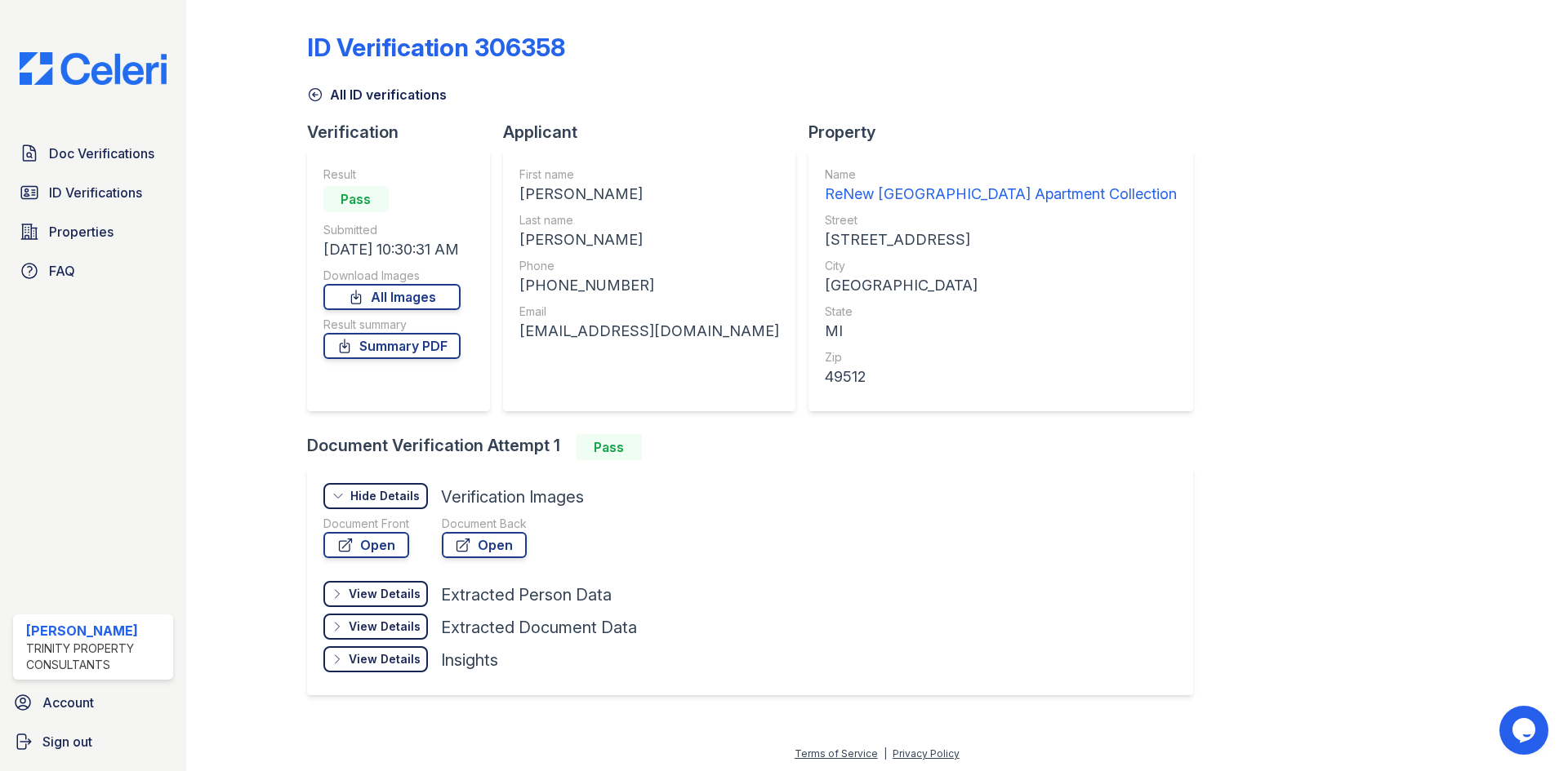
click at [354, 528] on div "Document Front" at bounding box center [366, 524] width 86 height 16
click at [363, 543] on link "Open" at bounding box center [366, 544] width 86 height 26
click at [478, 546] on link "Open" at bounding box center [484, 544] width 85 height 26
click at [371, 350] on link "Summary PDF" at bounding box center [392, 345] width 138 height 26
click at [110, 165] on link "Doc Verifications" at bounding box center [93, 153] width 160 height 33
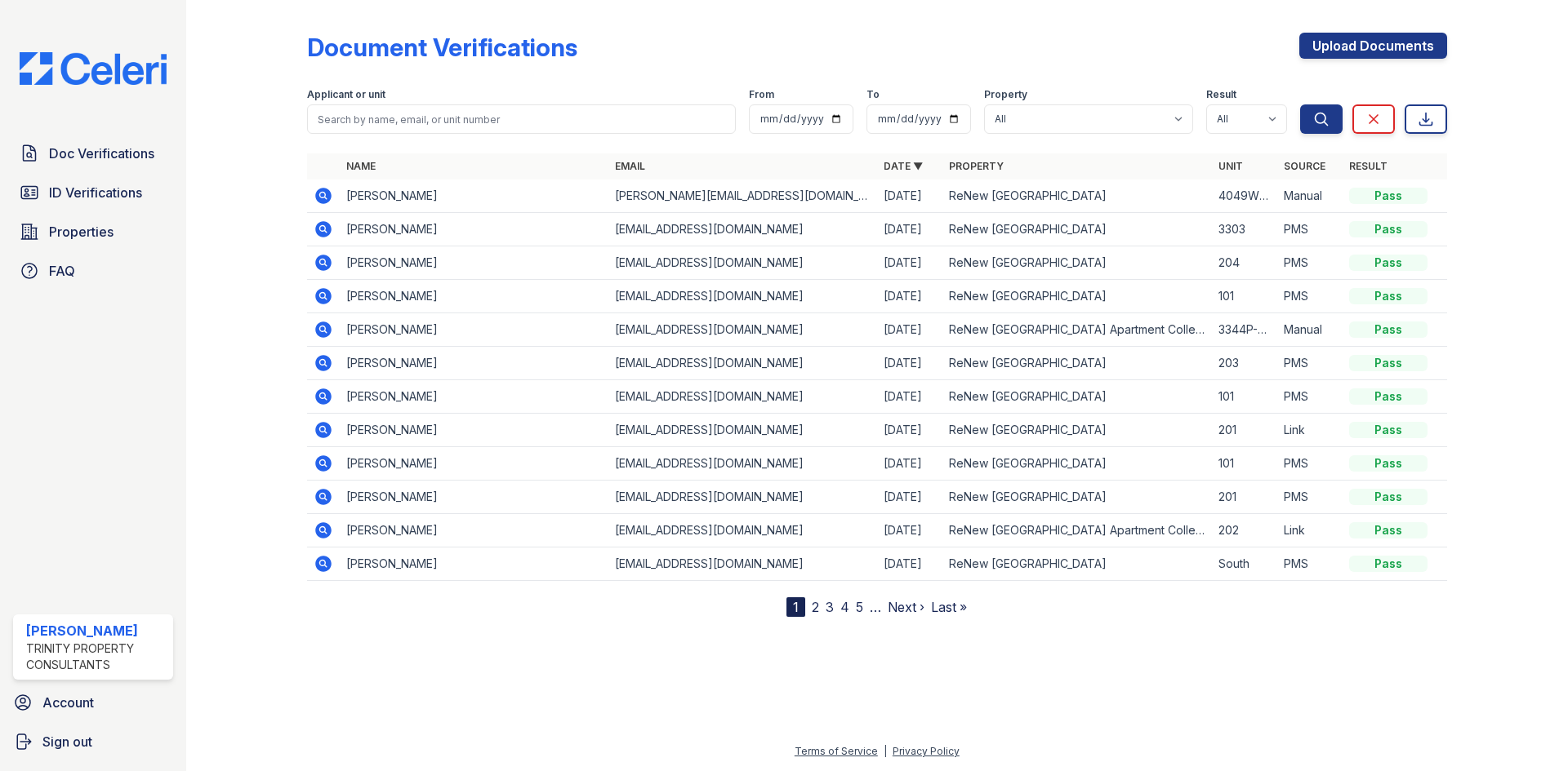
click at [327, 192] on icon at bounding box center [323, 195] width 16 height 16
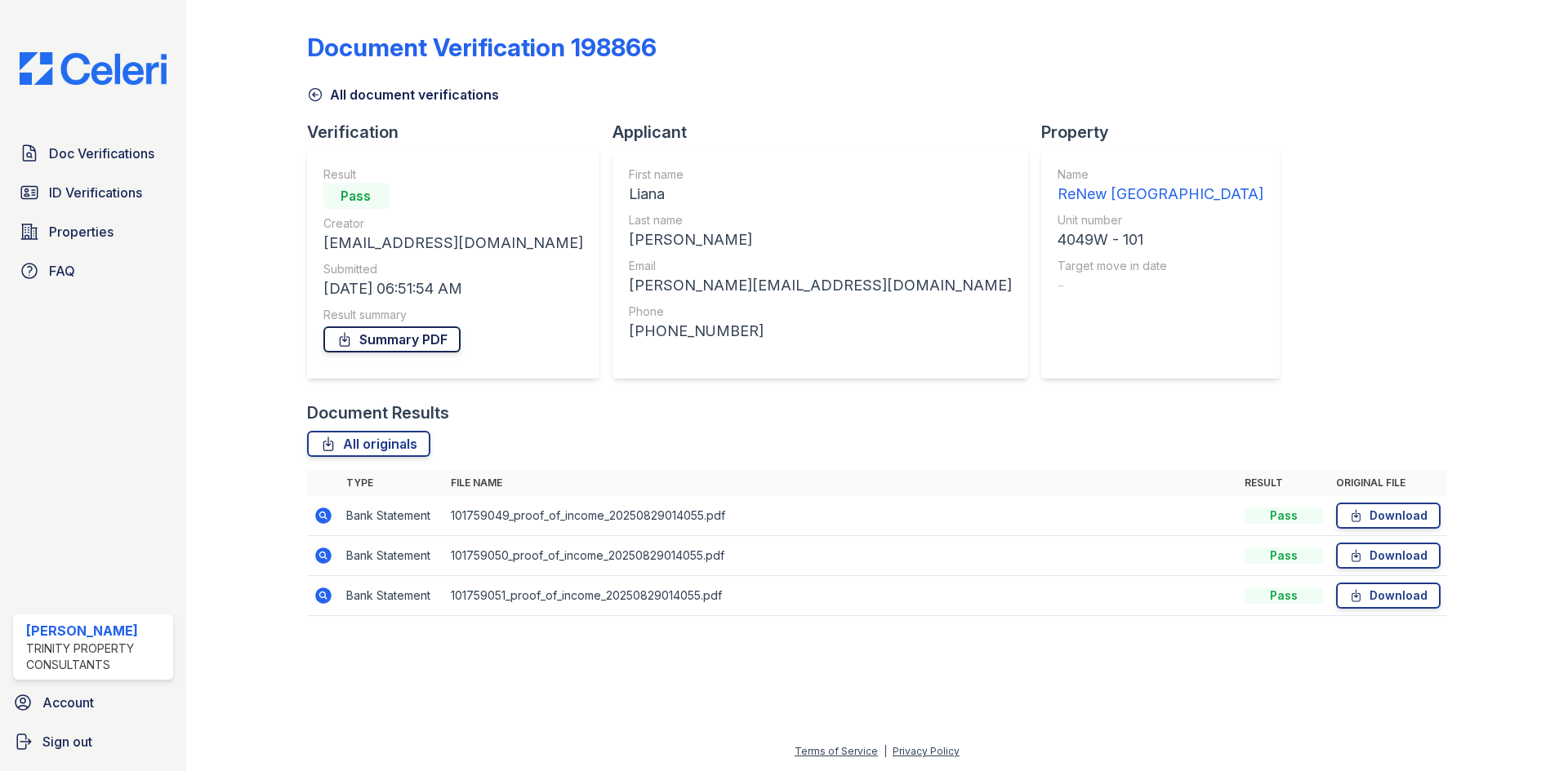
click at [430, 339] on link "Summary PDF" at bounding box center [392, 339] width 138 height 26
